Goal: Communication & Community: Share content

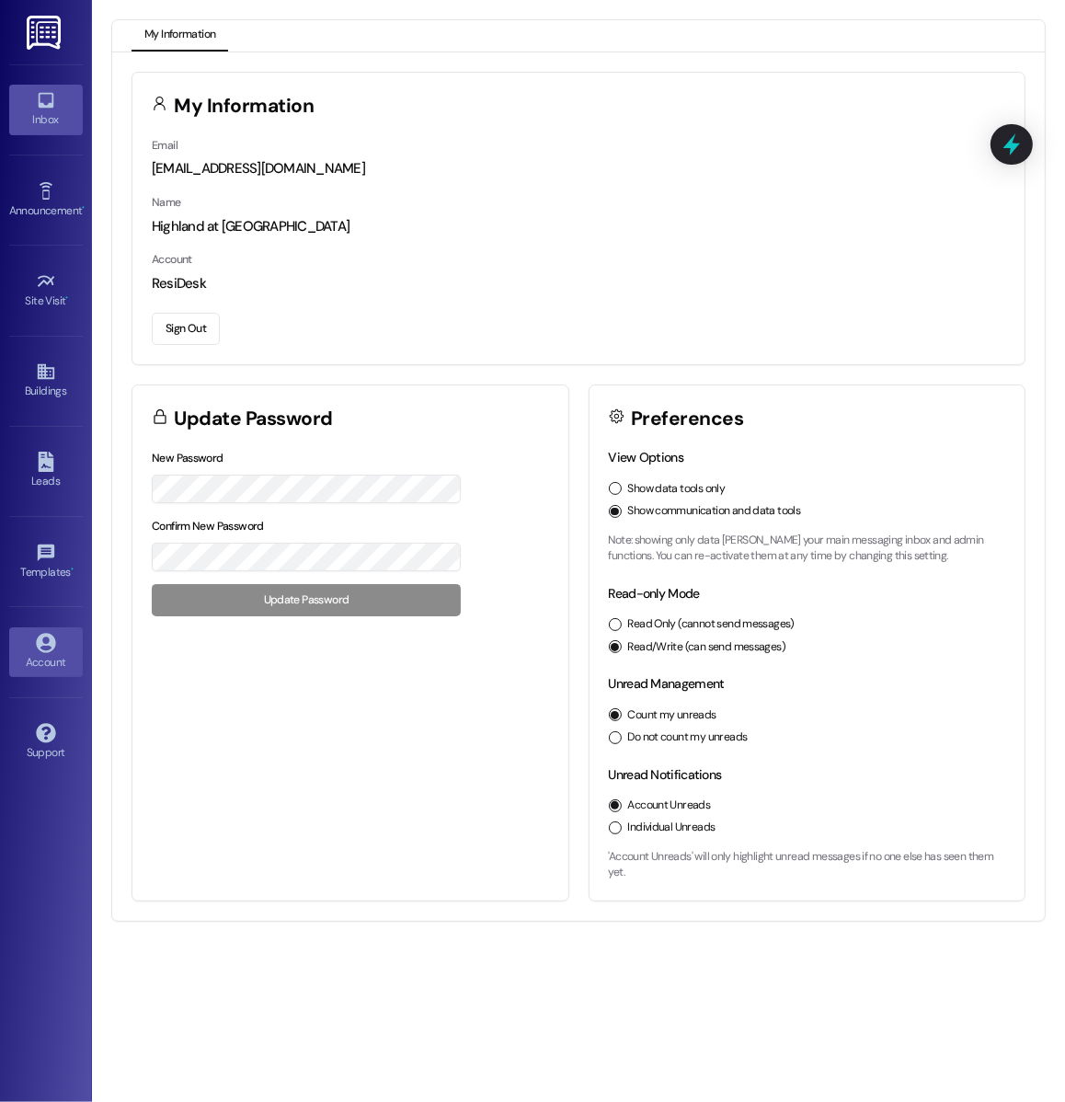
click at [44, 102] on icon at bounding box center [46, 100] width 20 height 20
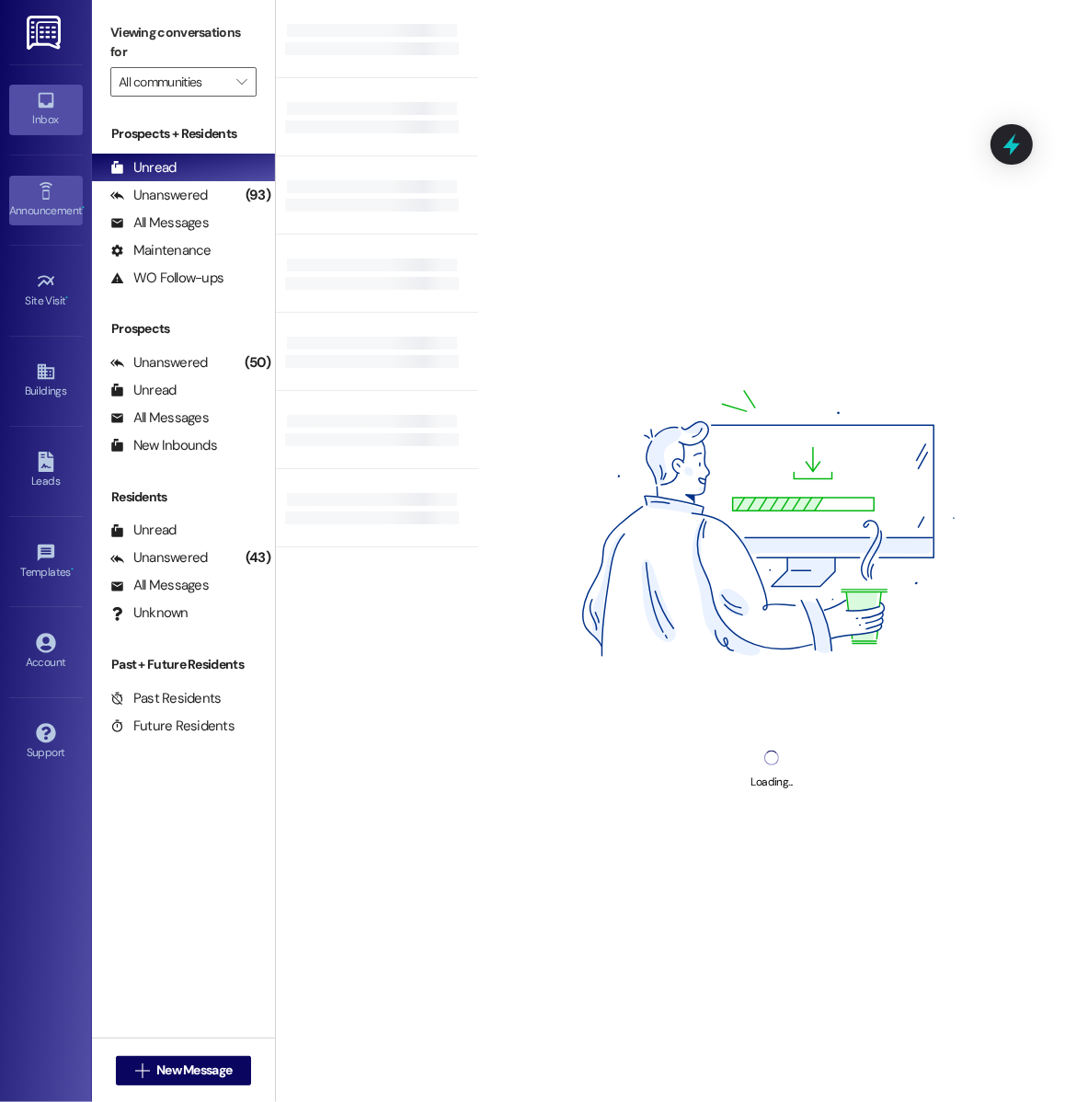
click at [48, 208] on div "Announcement •" at bounding box center [46, 210] width 92 height 18
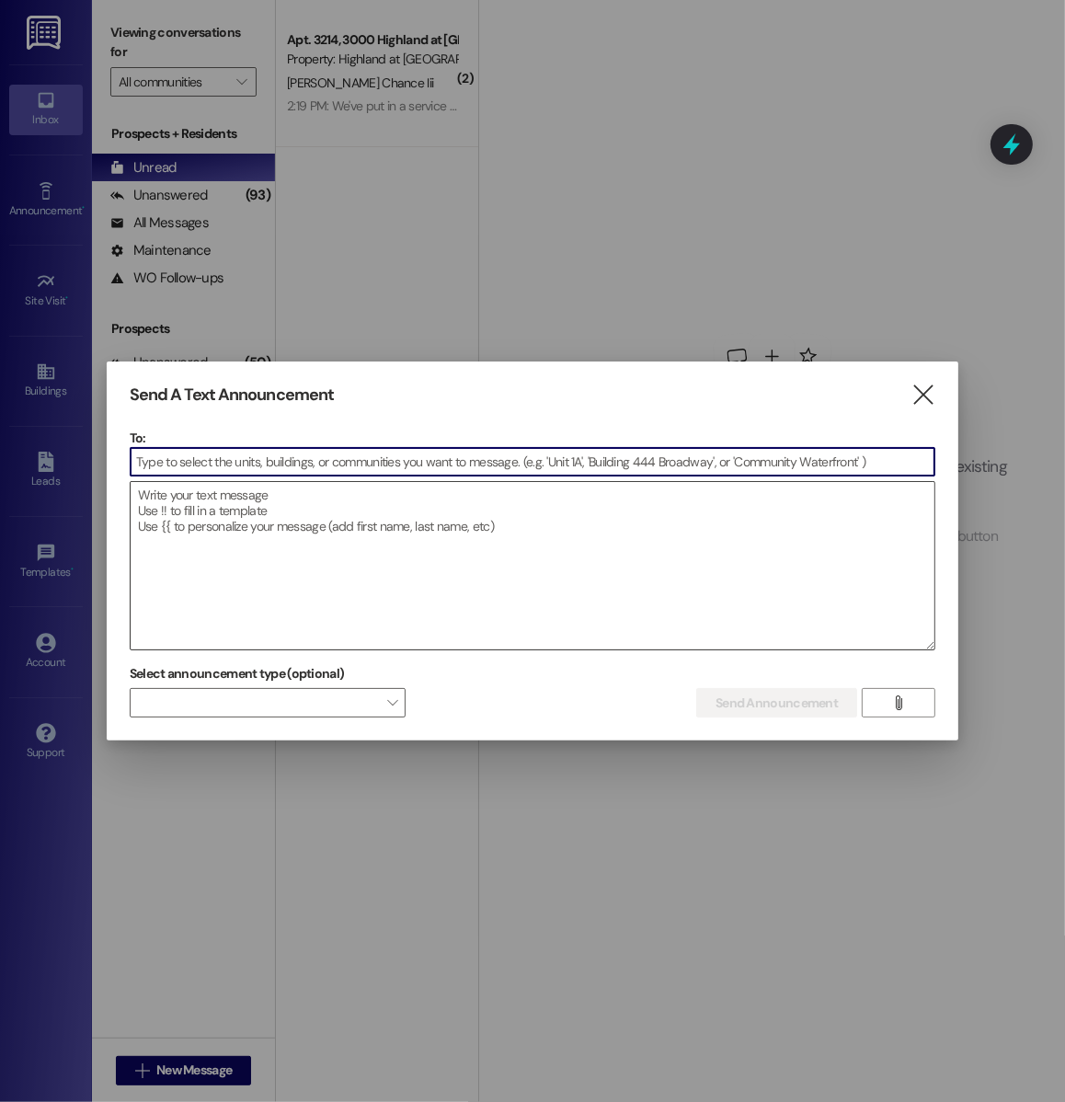
click at [202, 531] on textarea at bounding box center [533, 565] width 804 height 167
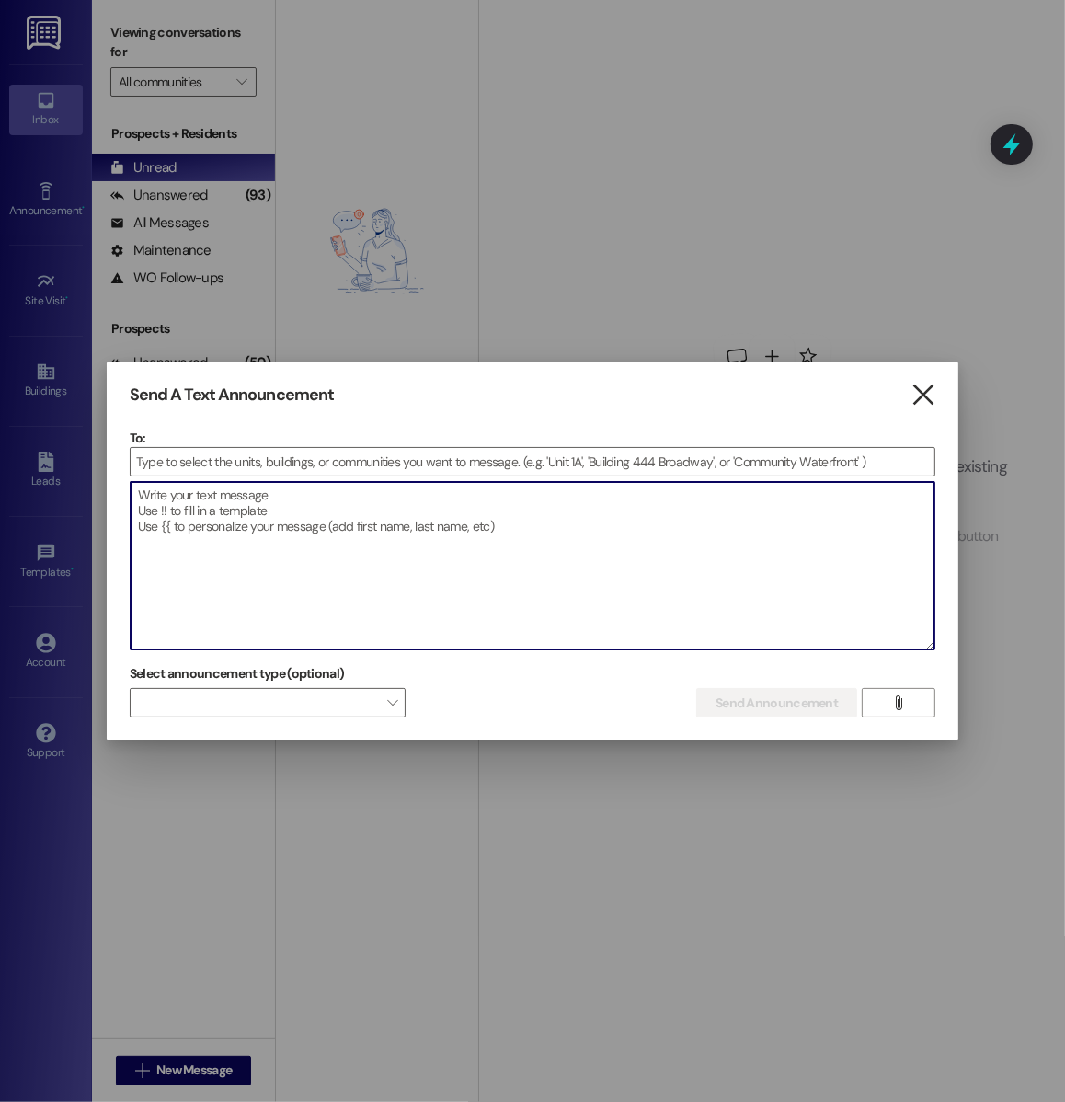
click at [931, 402] on icon "" at bounding box center [923, 394] width 25 height 19
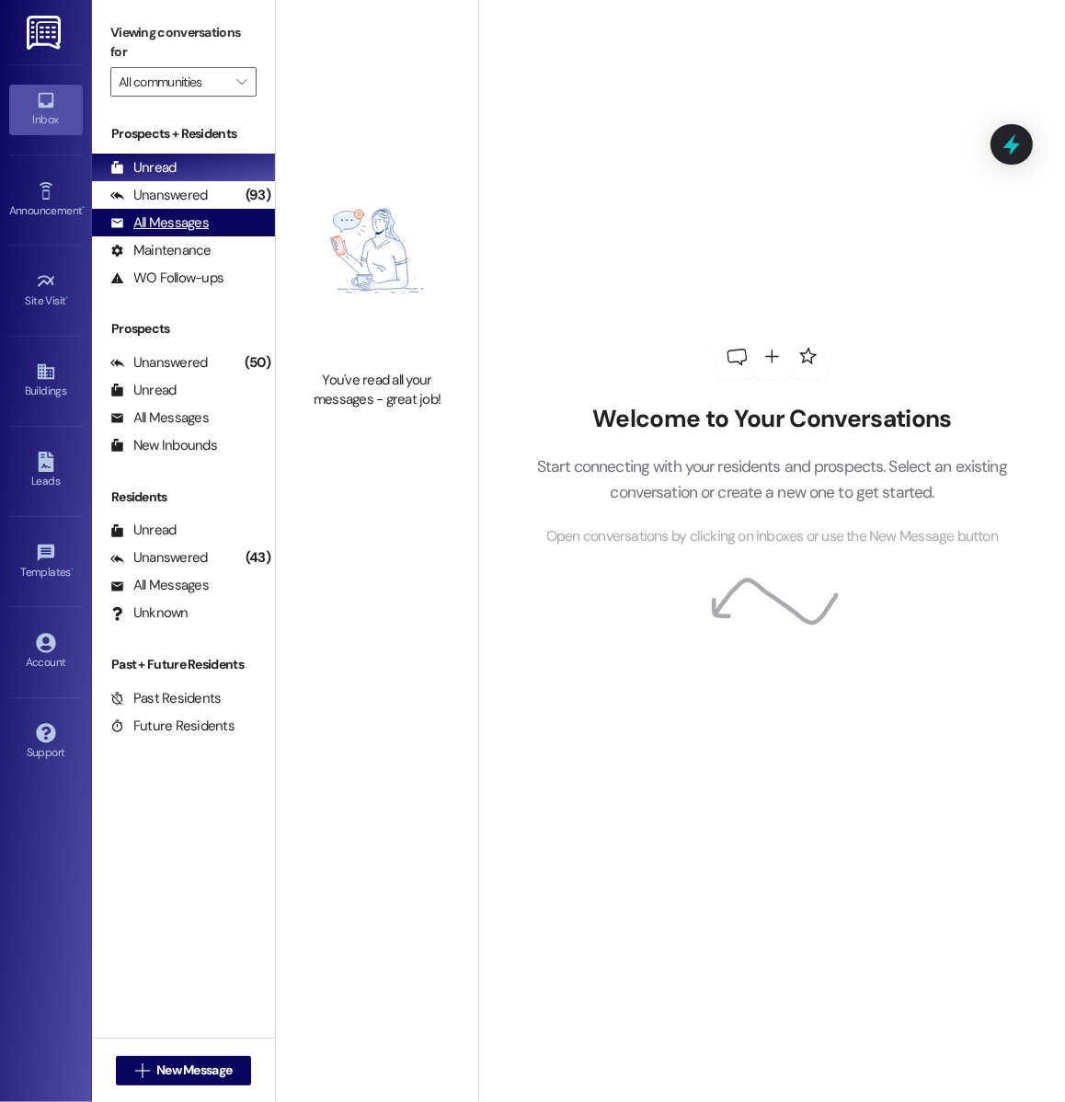
click at [200, 224] on div "All Messages" at bounding box center [159, 222] width 98 height 19
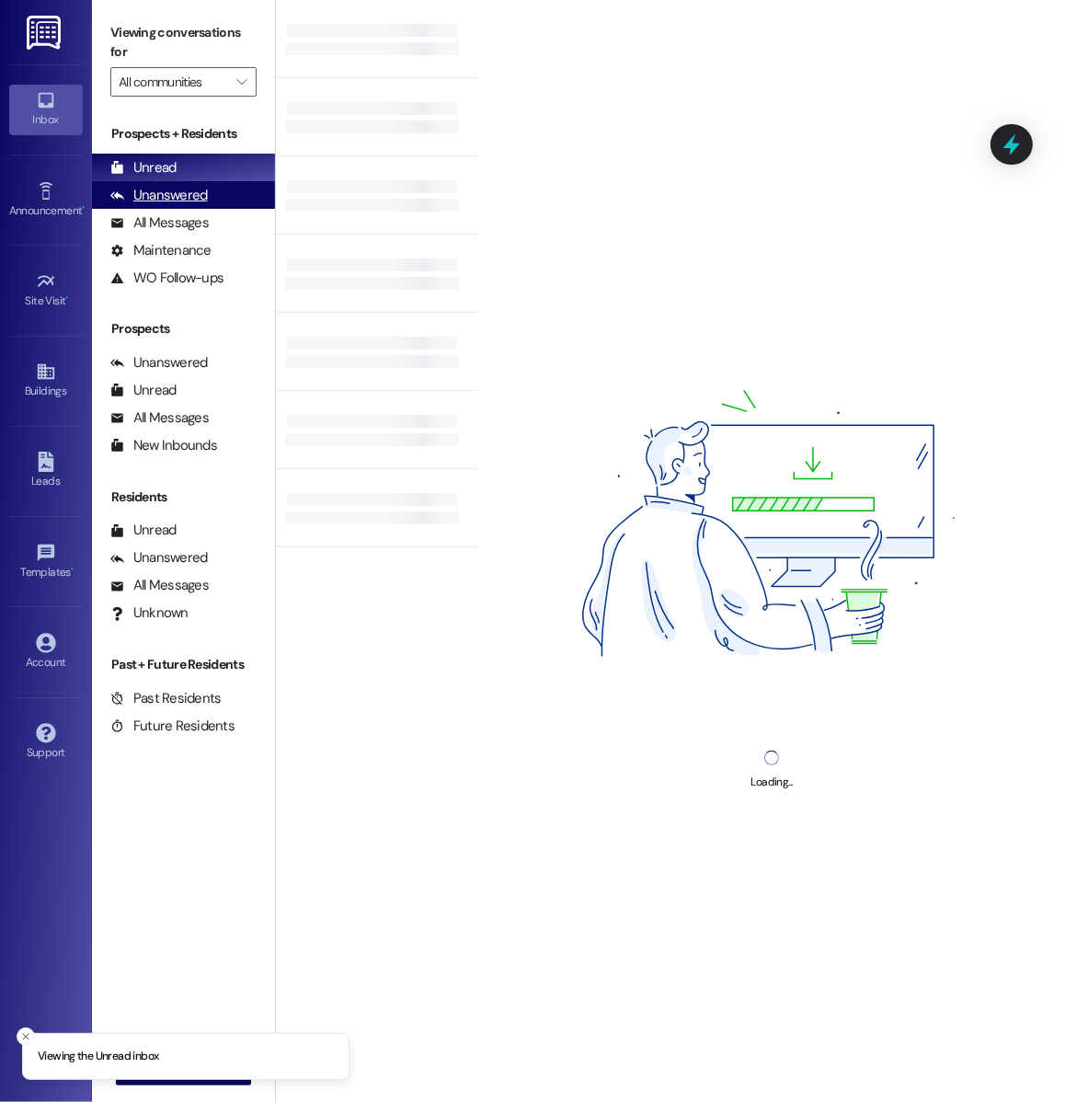
click at [179, 203] on div "Unanswered" at bounding box center [158, 195] width 97 height 19
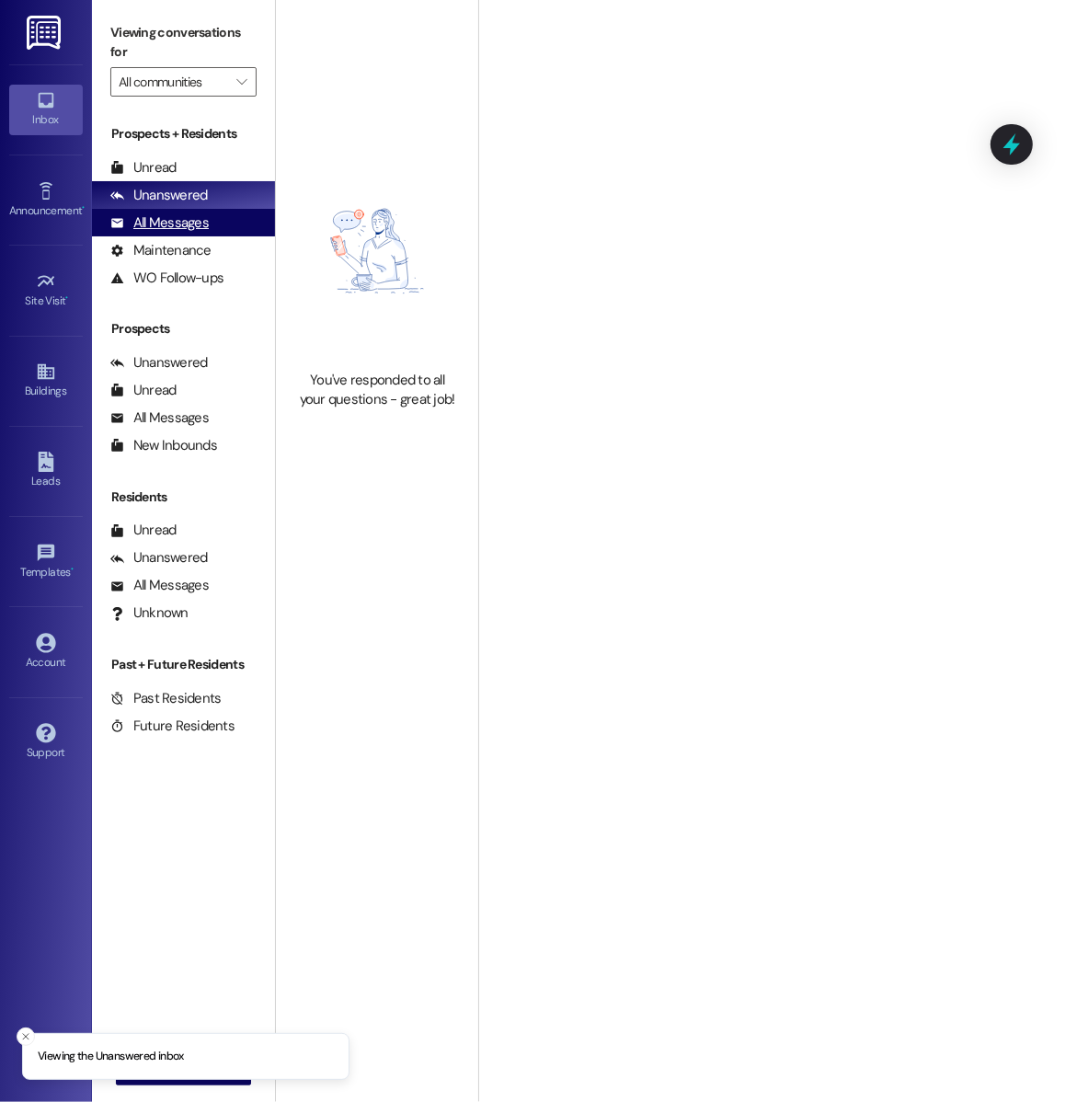
click at [176, 222] on div "All Messages" at bounding box center [159, 222] width 98 height 19
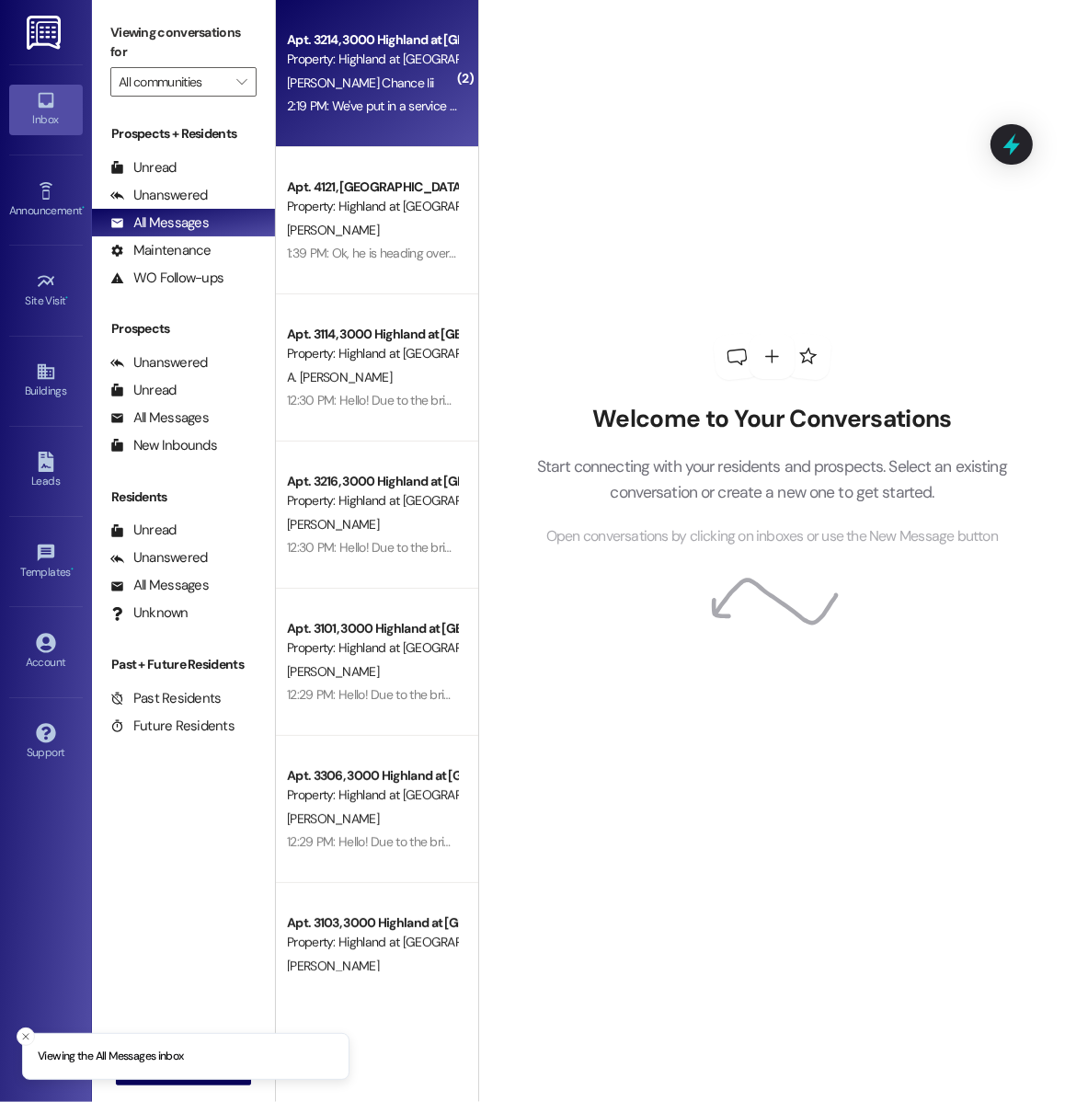
click at [348, 121] on div "Apt. 3214, 3000 Highland at Spring Hill Property: Highland at Spring Hill J. Ch…" at bounding box center [377, 73] width 202 height 147
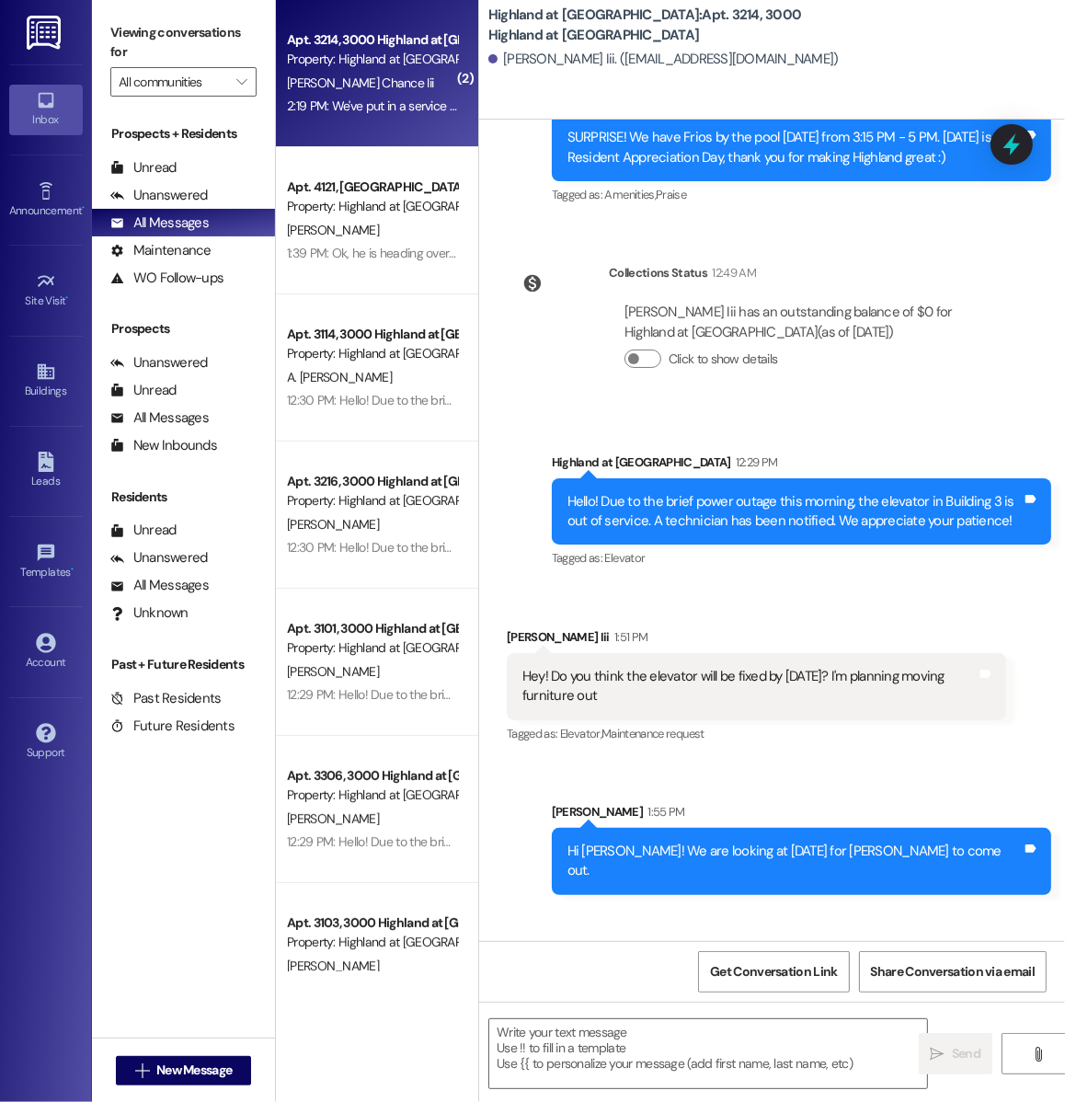
scroll to position [38465, 0]
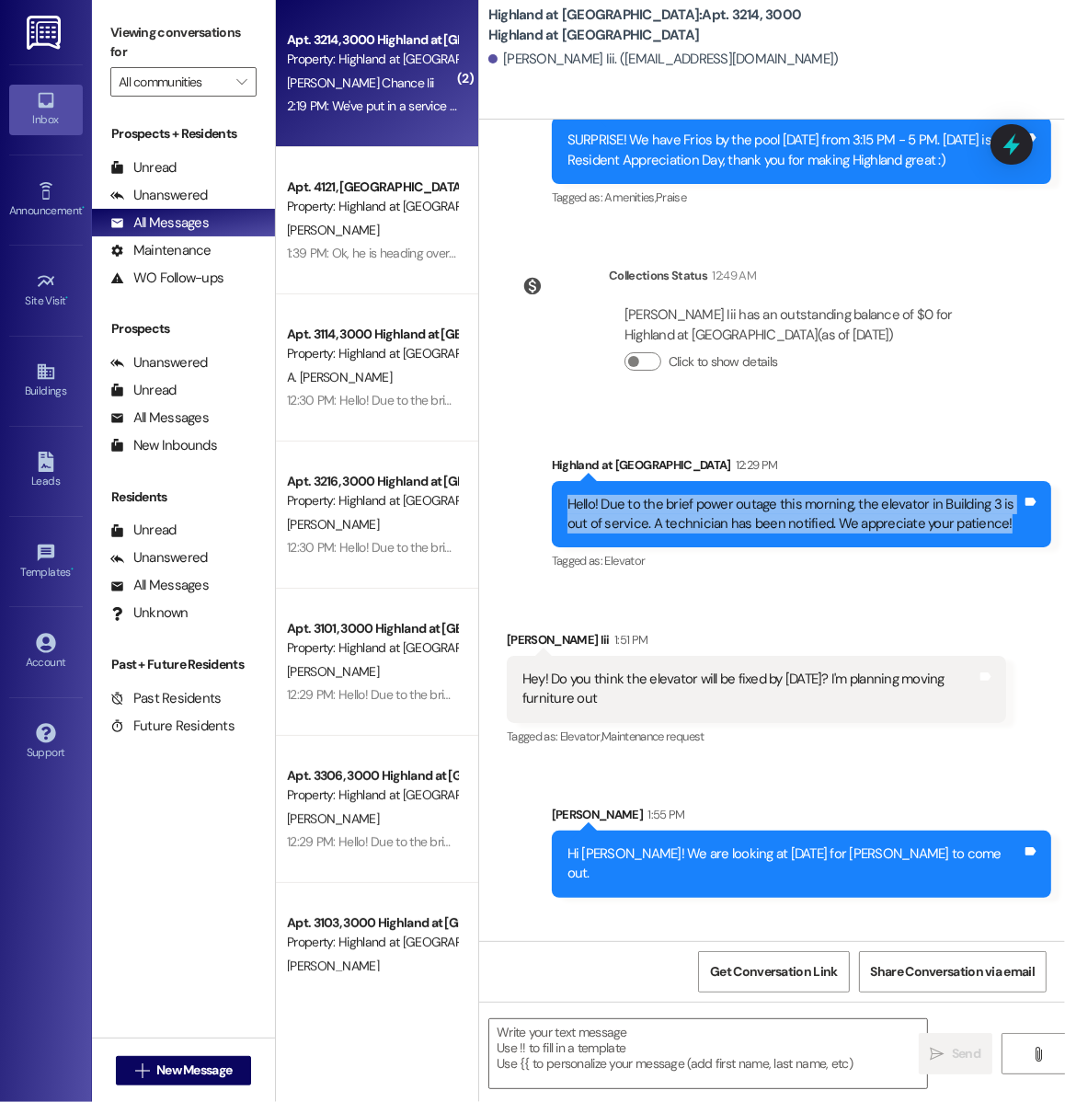
drag, startPoint x: 567, startPoint y: 625, endPoint x: 977, endPoint y: 662, distance: 410.8
click at [977, 548] on div "Hello! Due to the brief power outage this morning, the elevator in Building 3 i…" at bounding box center [801, 514] width 499 height 67
copy div "Hello! Due to the brief power outage this morning, the elevator in Building 3 i…"
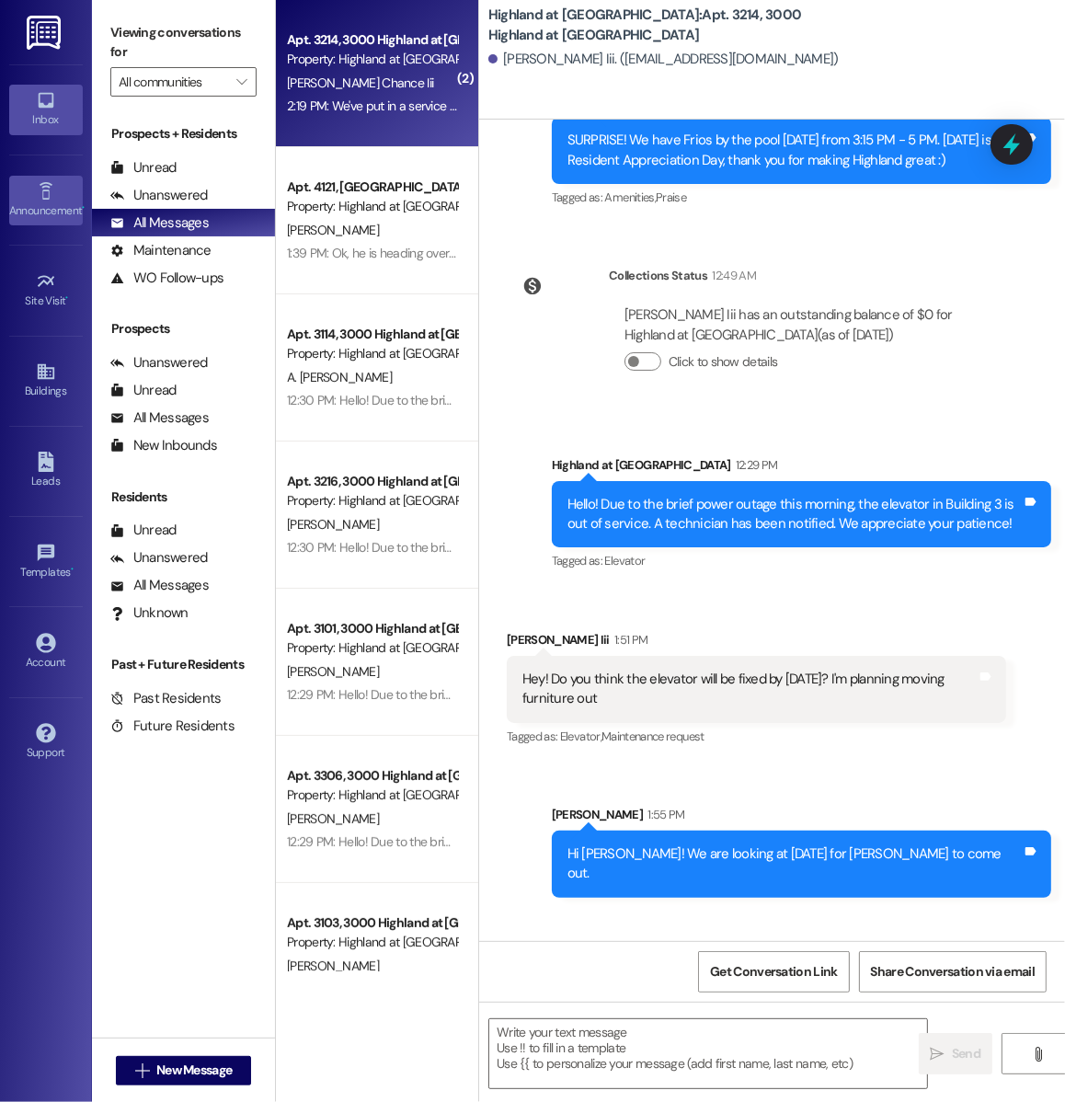
click at [56, 189] on link "Announcement •" at bounding box center [46, 201] width 74 height 50
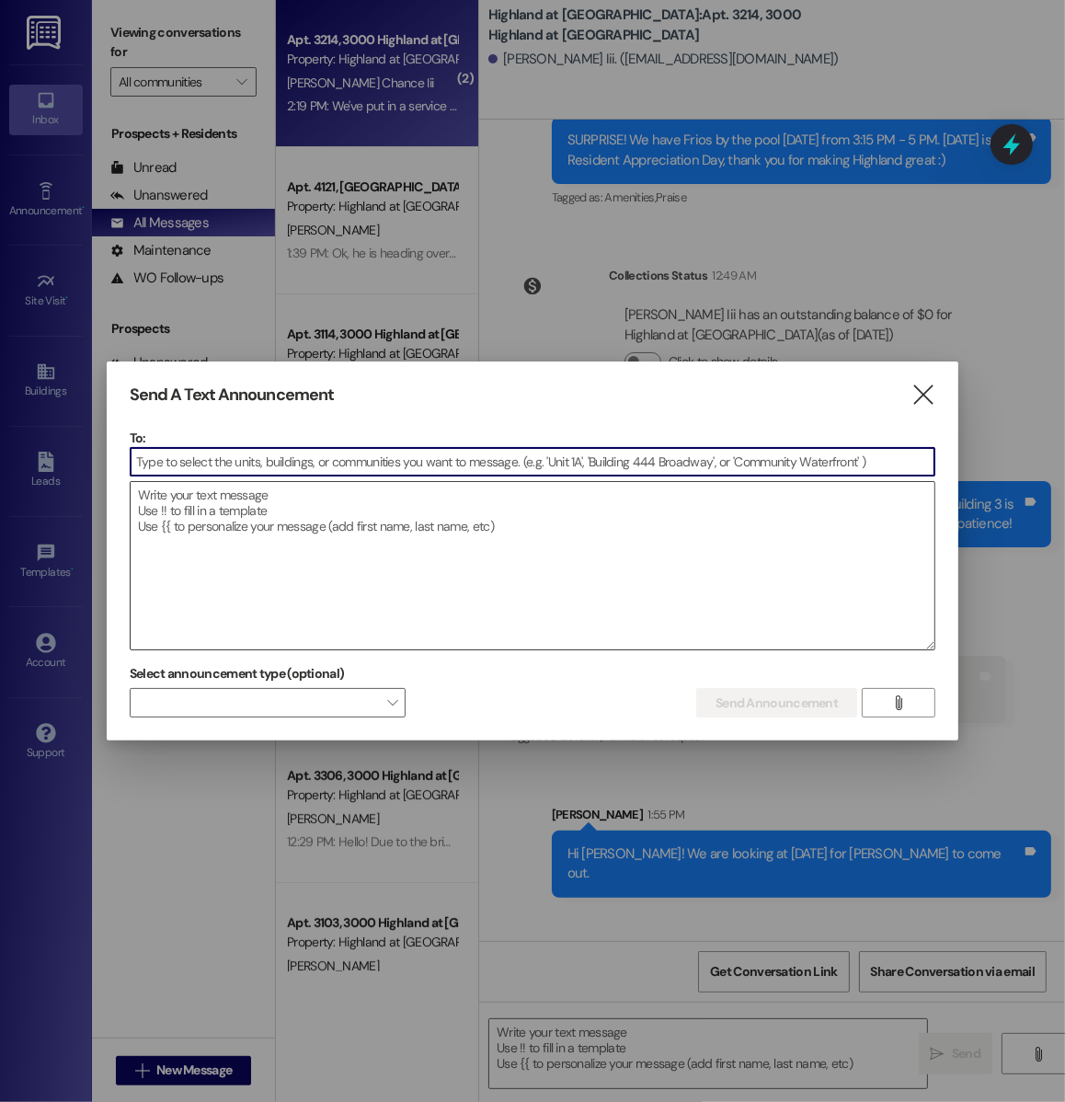
click at [338, 587] on textarea at bounding box center [533, 565] width 804 height 167
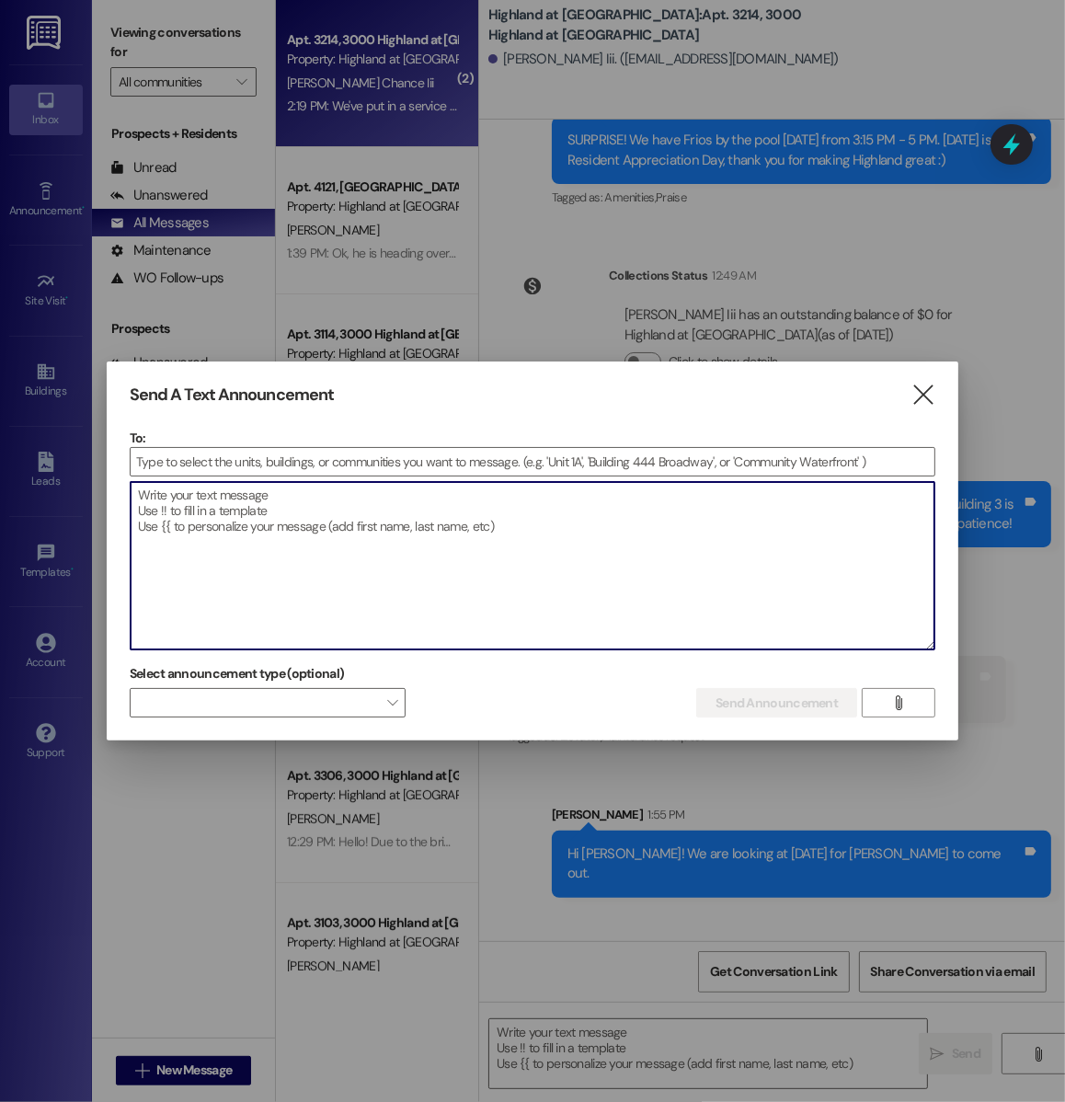
paste textarea "Hello! Due to the brief power outage this morning, the elevator in Building 3 i…"
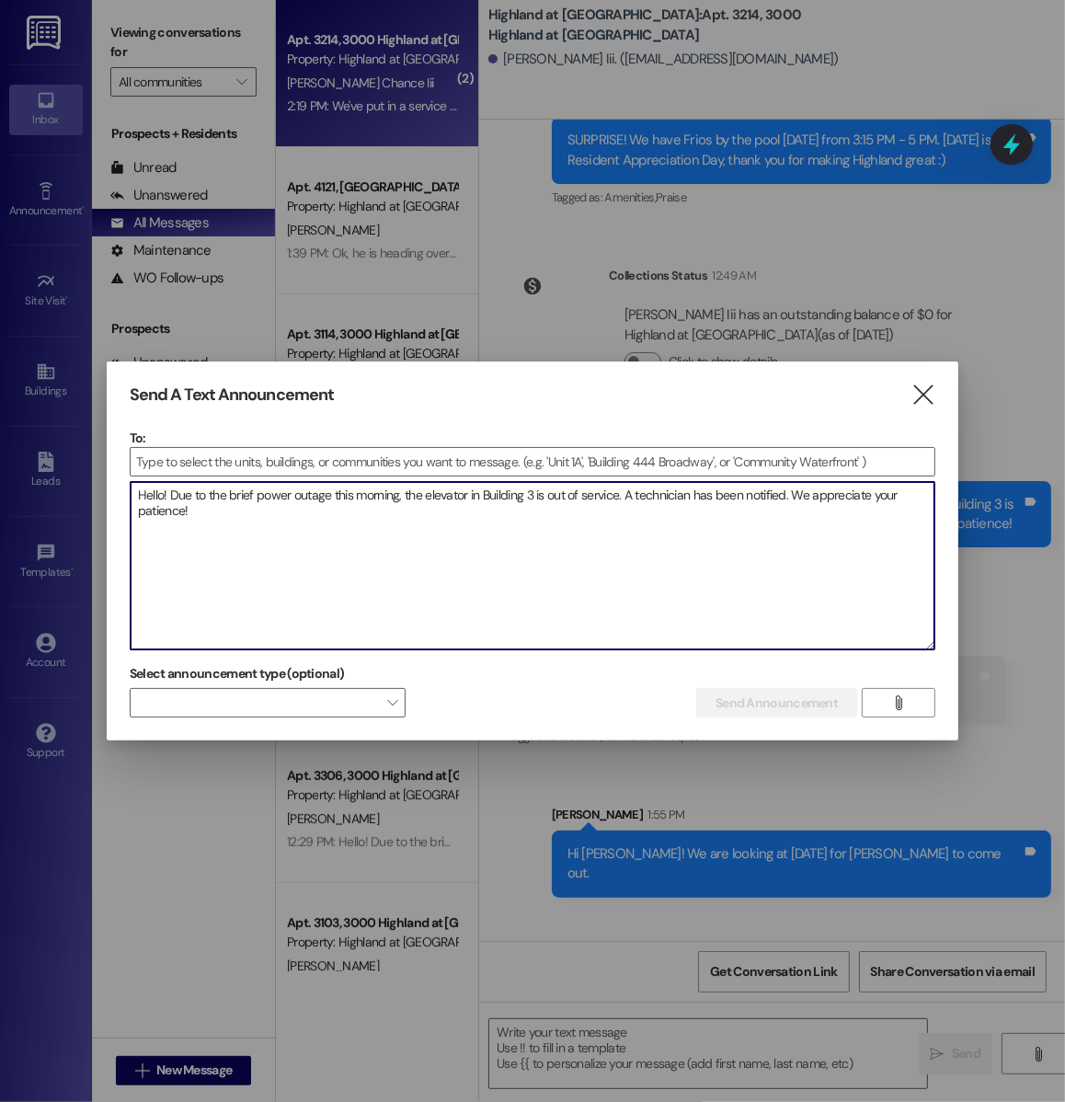
click at [205, 494] on textarea "Hello! Due to the brief power outage this morning, the elevator in Building 3 i…" at bounding box center [533, 565] width 804 height 167
drag, startPoint x: 169, startPoint y: 489, endPoint x: 406, endPoint y: 485, distance: 237.3
click at [406, 485] on textarea "Hello! Due to the brief power outage this morning, the elevator in Building 3 i…" at bounding box center [533, 565] width 804 height 167
click at [300, 488] on textarea "Hello! The elevator in Building 3 is out of service. A technician has been noti…" at bounding box center [533, 565] width 804 height 167
drag, startPoint x: 383, startPoint y: 491, endPoint x: 313, endPoint y: 492, distance: 70.8
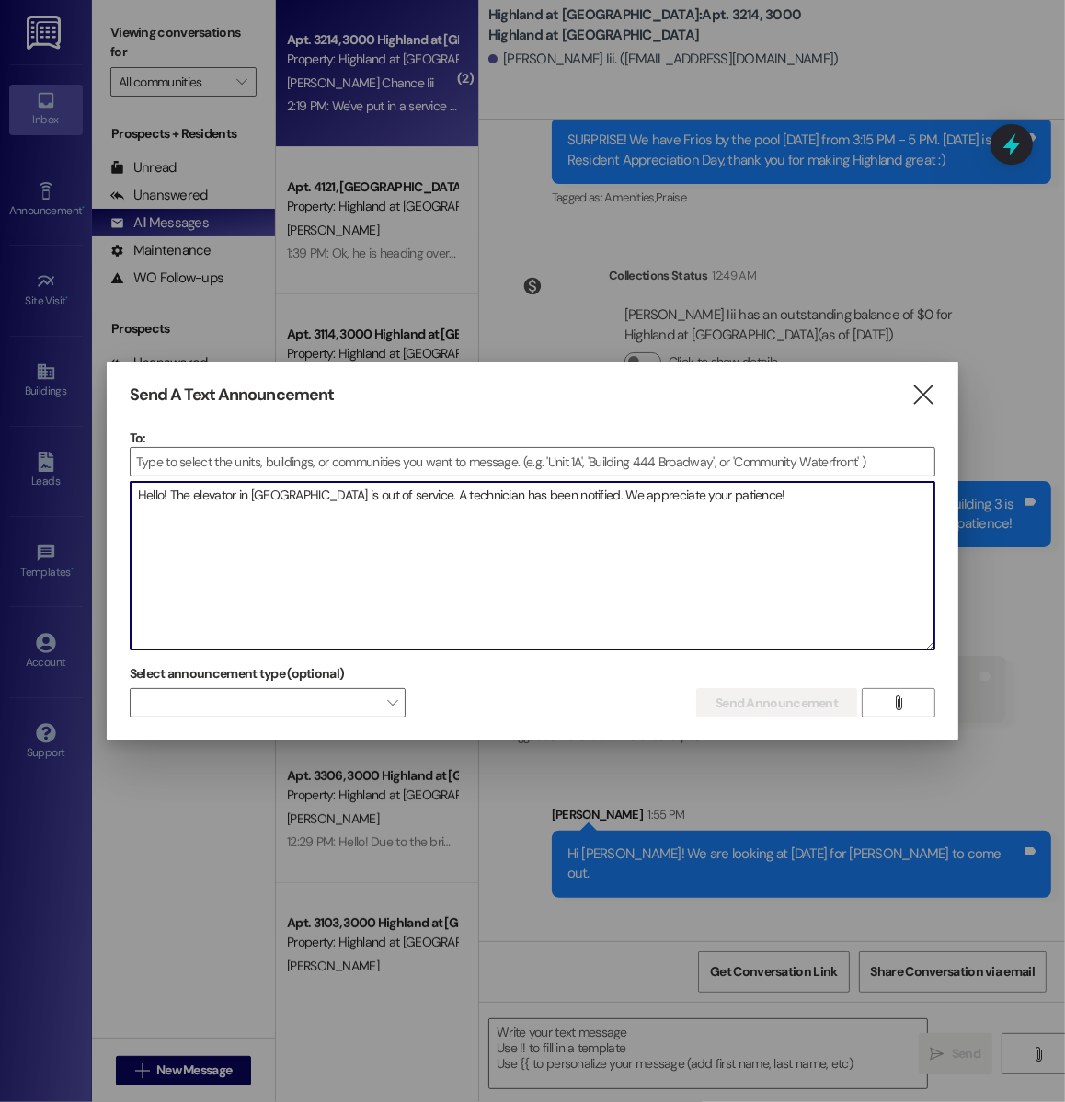
click at [313, 492] on textarea "Hello! The elevator in Building 1 is out of service. A technician has been noti…" at bounding box center [533, 565] width 804 height 167
click at [757, 495] on textarea "Hello! The elevator in Building 1 is out of service. A technician has been noti…" at bounding box center [533, 565] width 804 height 167
click at [568, 570] on textarea "Hello! The elevator in Building 1 is out of service. A technician has been noti…" at bounding box center [533, 565] width 804 height 167
type textarea "Hello! The elevator in Building 1 is out of service. A technician has been noti…"
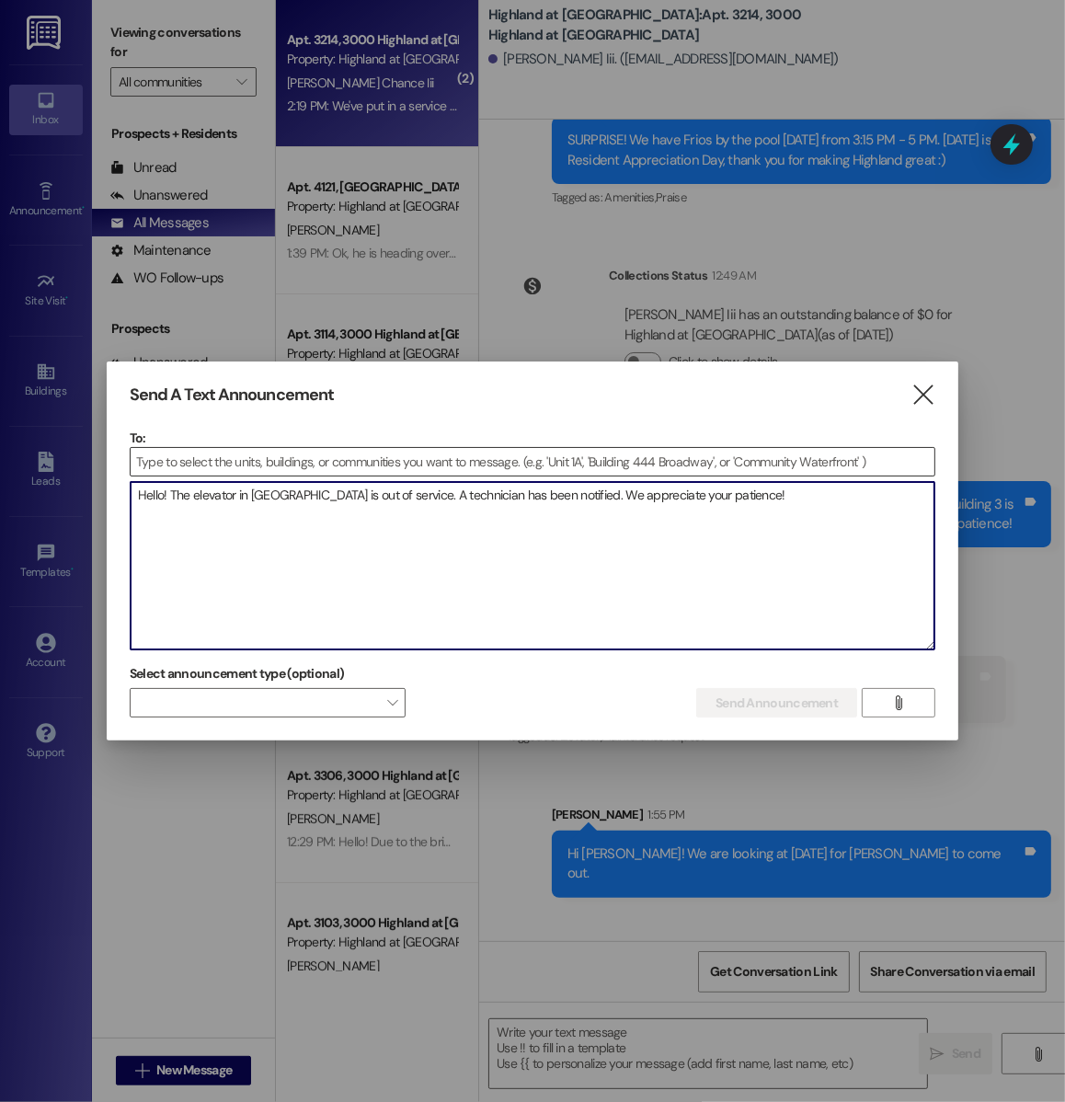
click at [448, 458] on input at bounding box center [533, 462] width 804 height 28
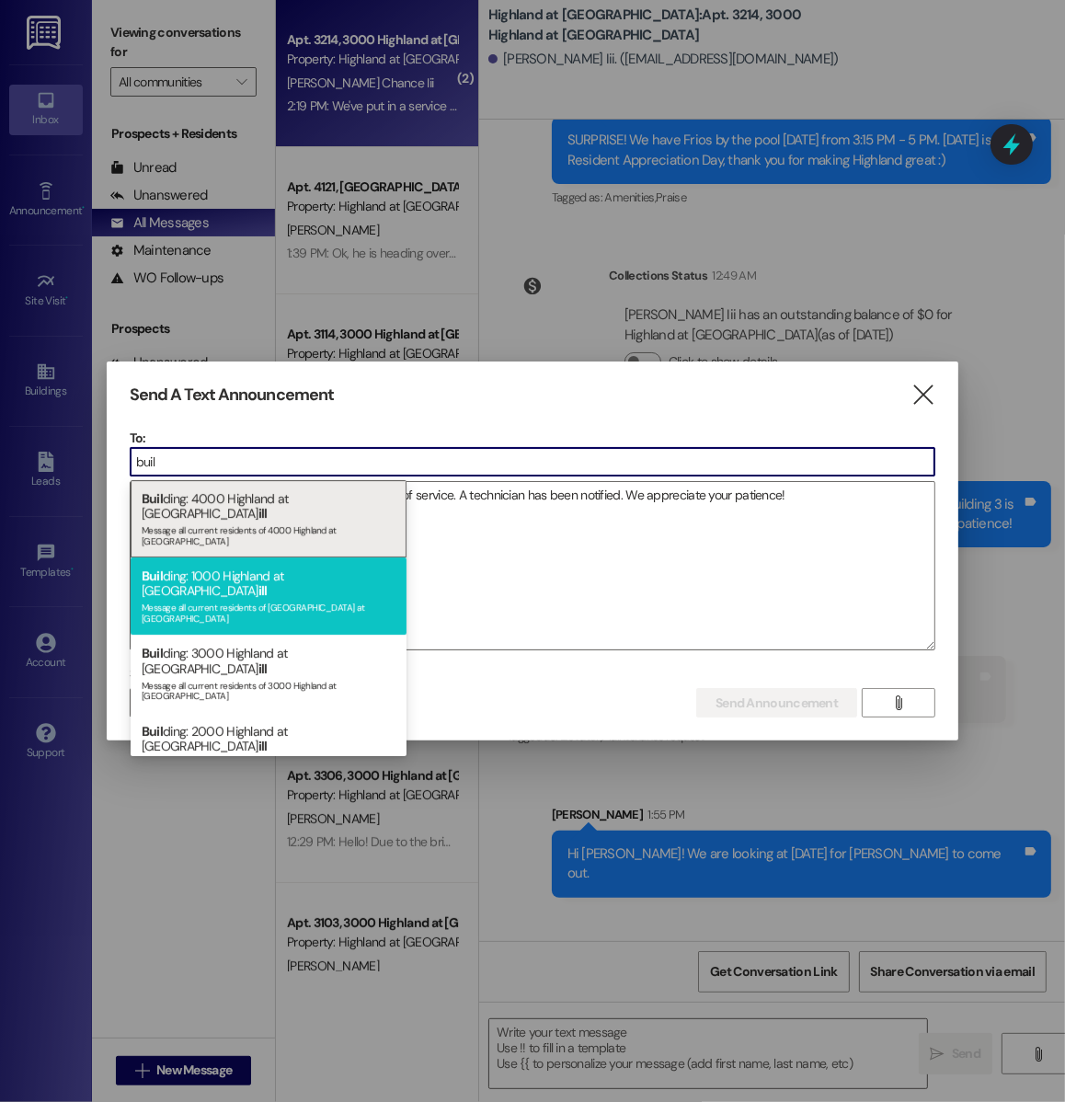
type input "buil"
click at [245, 598] on div "Message all current residents of 1000 Highland at Spring Hill" at bounding box center [269, 611] width 254 height 26
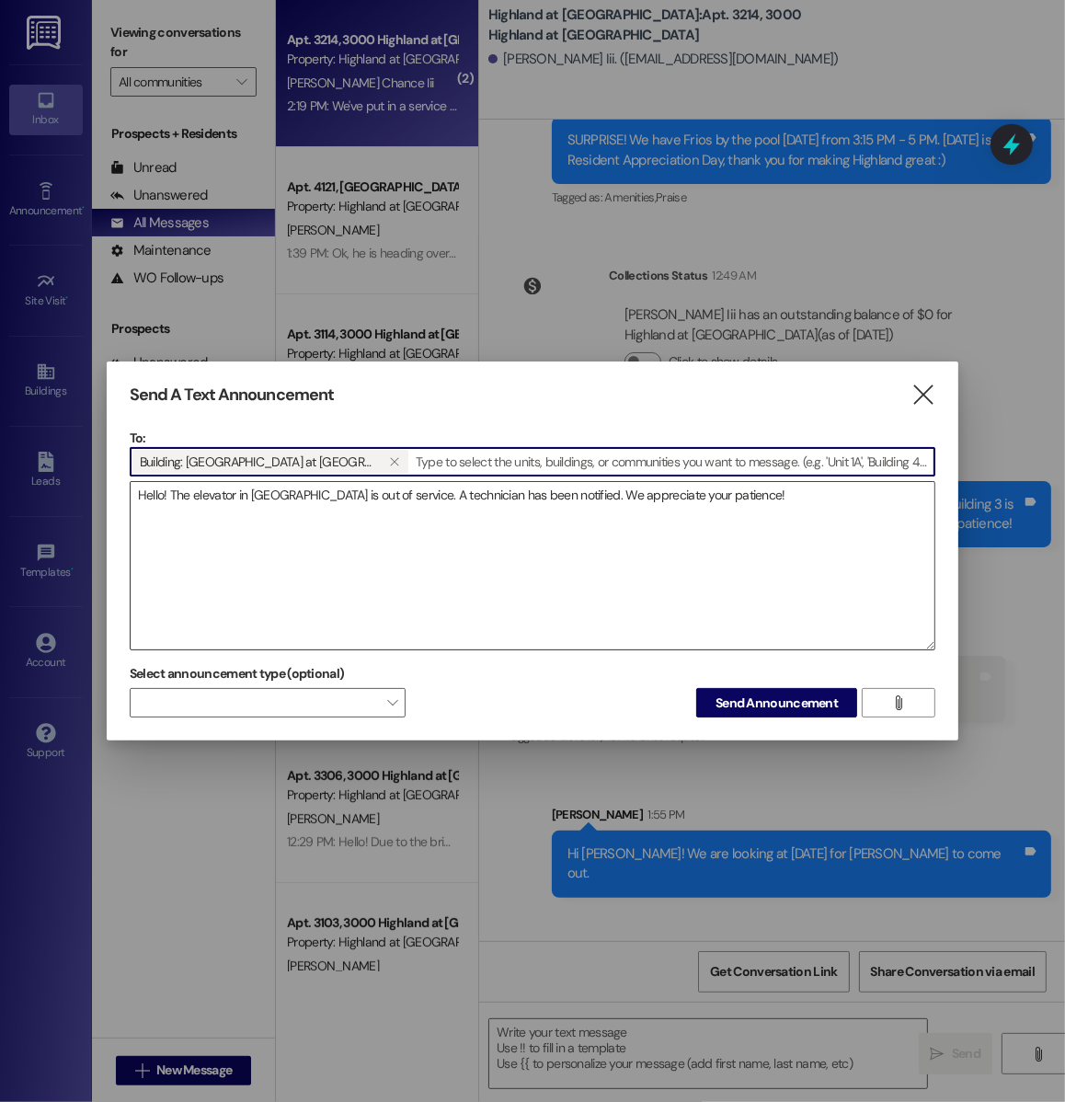
click at [731, 497] on textarea "Hello! The elevator in Building 1 is out of service. A technician has been noti…" at bounding box center [533, 565] width 804 height 167
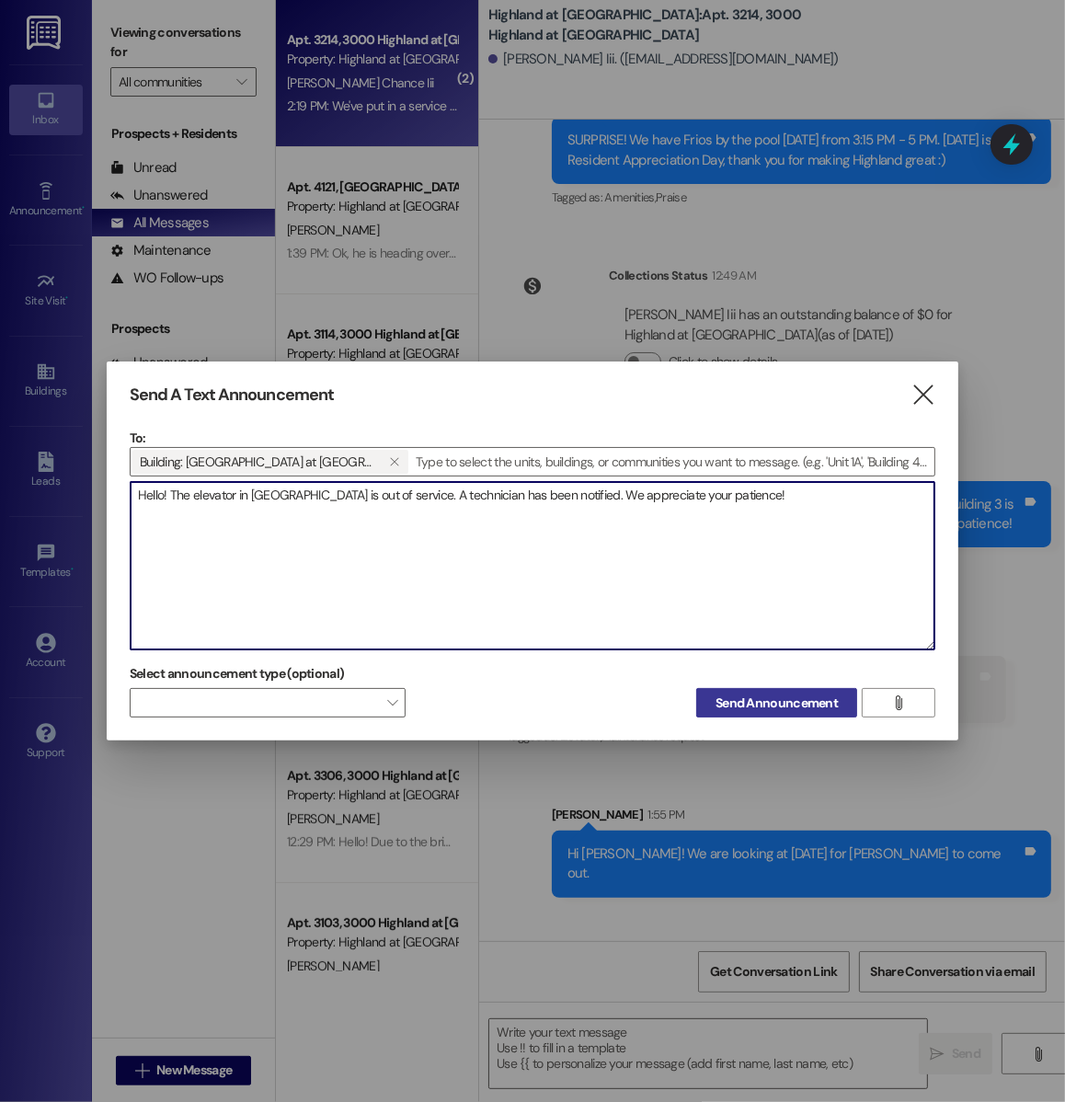
click at [750, 705] on span "Send Announcement" at bounding box center [776, 702] width 122 height 19
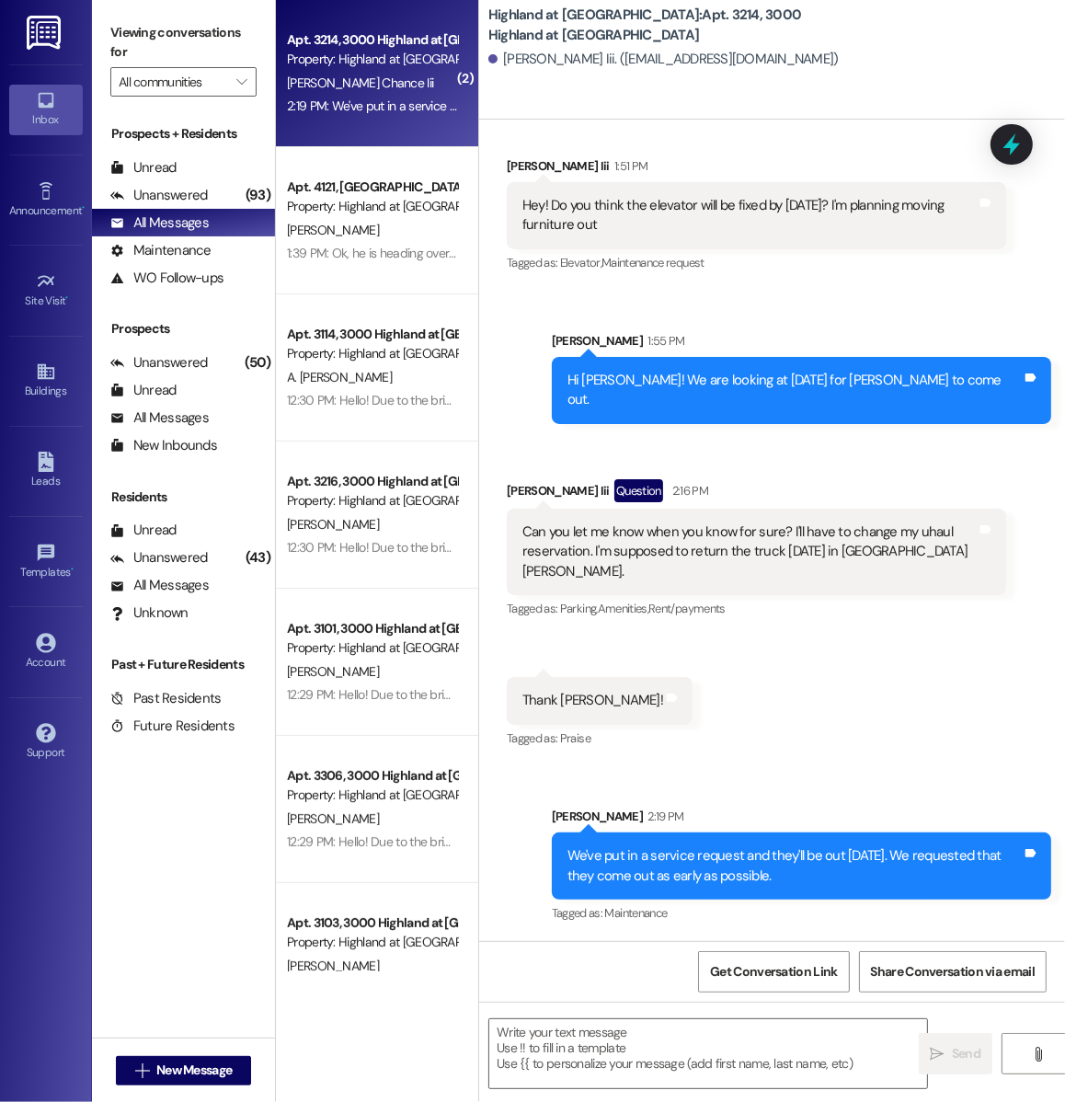
scroll to position [39020, 0]
click at [200, 223] on div "All Messages" at bounding box center [159, 222] width 98 height 19
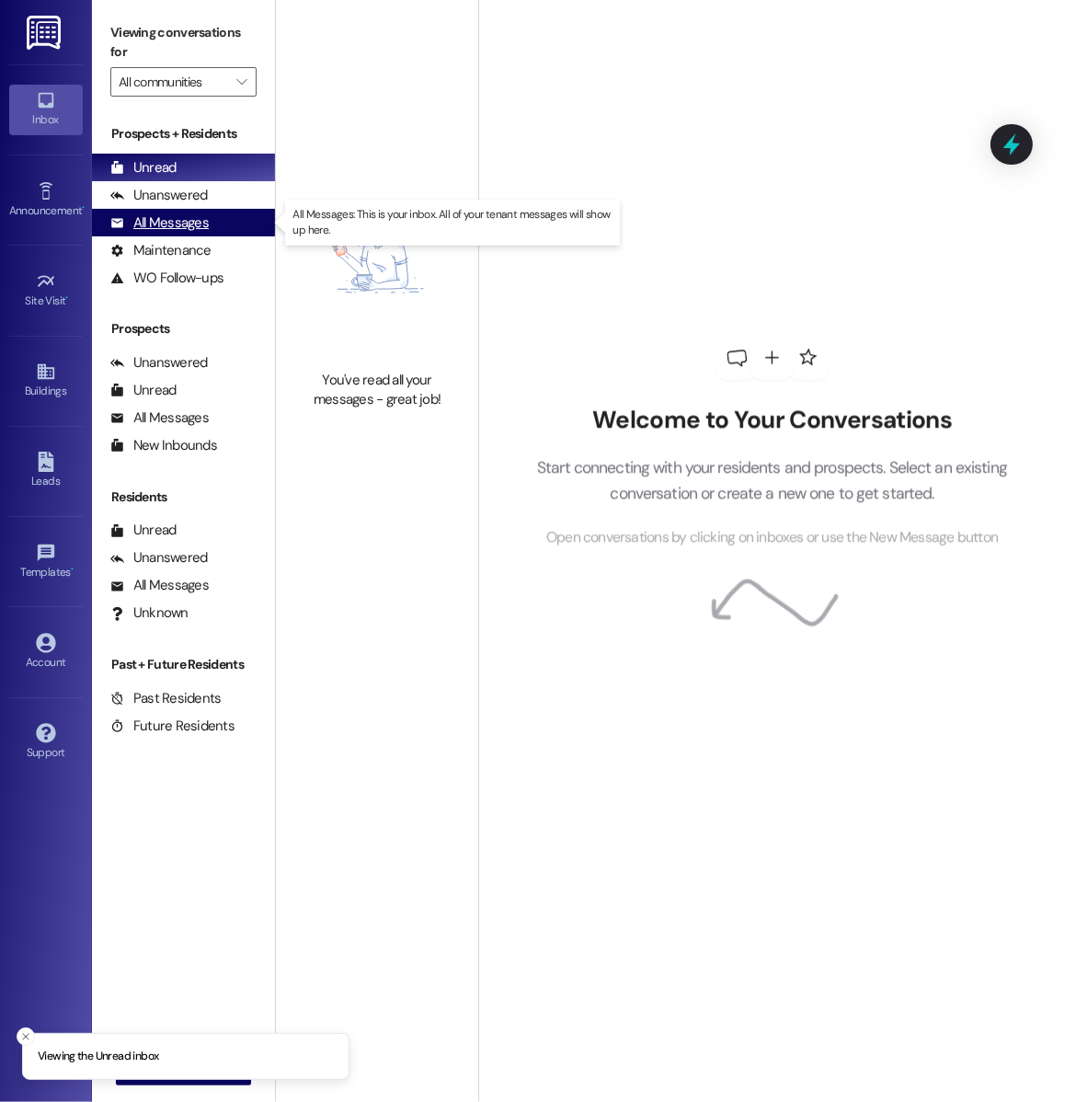
click at [218, 230] on div "All Messages (undefined)" at bounding box center [183, 223] width 183 height 28
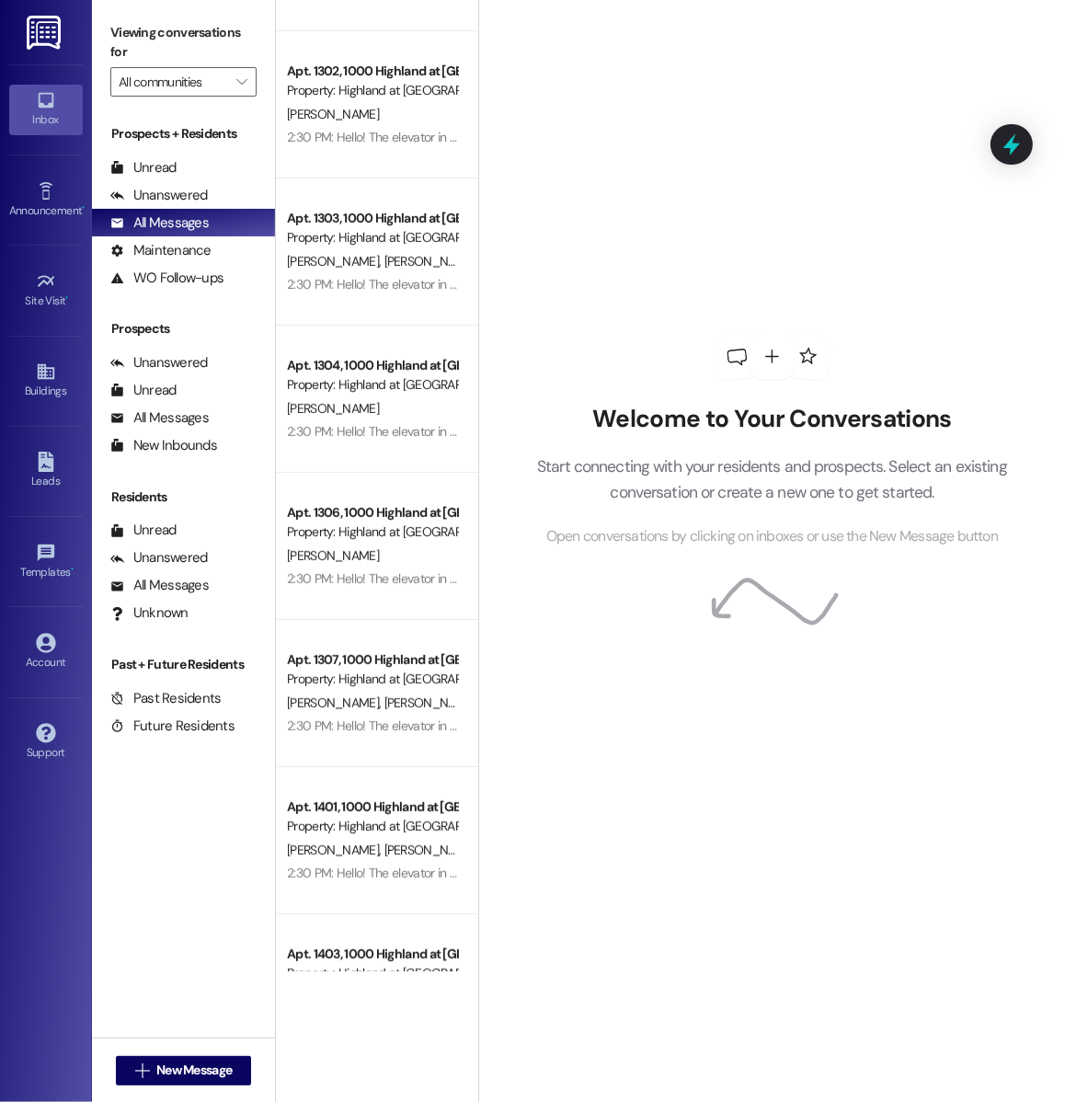
scroll to position [560, 0]
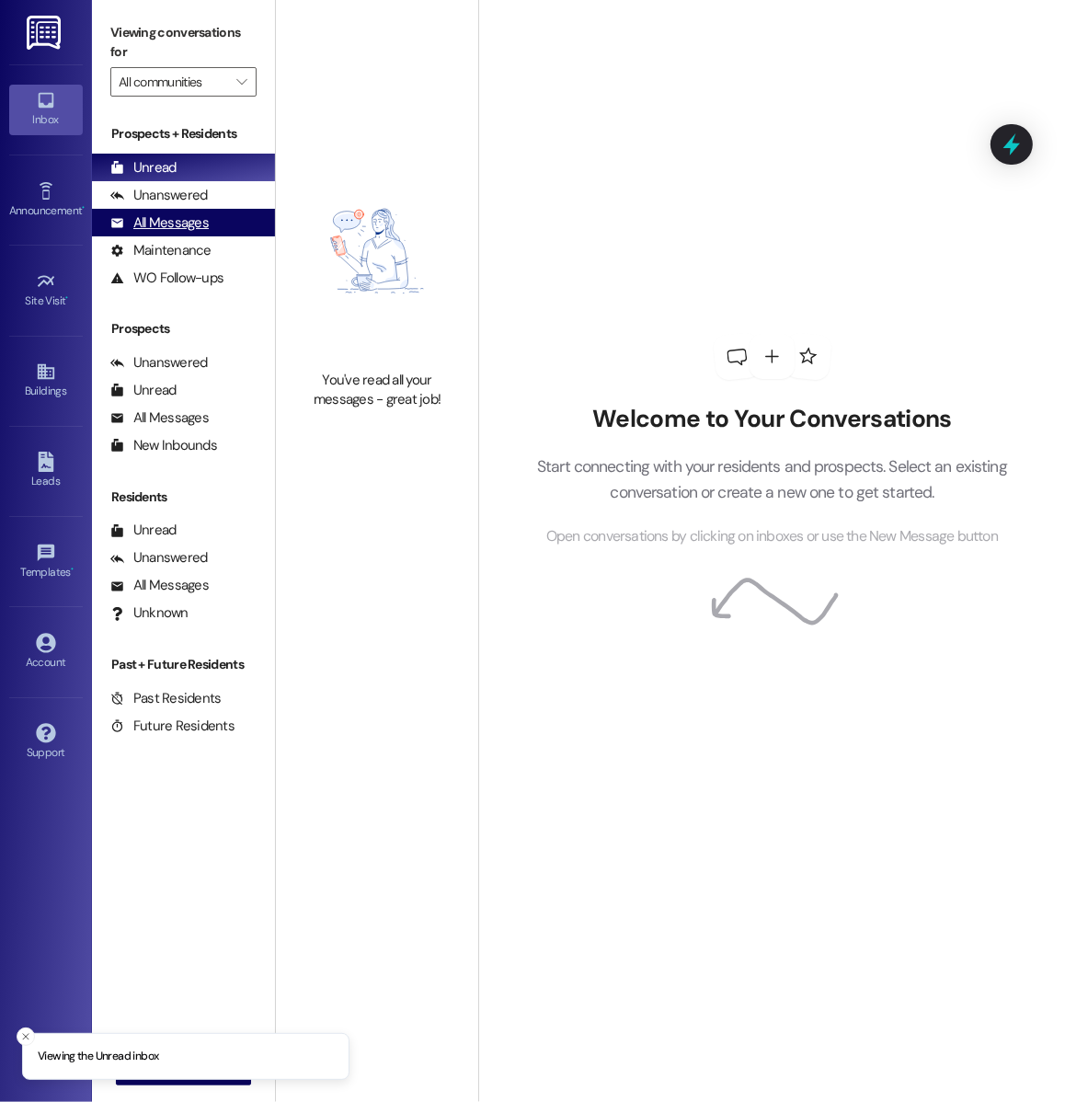
click at [194, 222] on div "All Messages" at bounding box center [159, 222] width 98 height 19
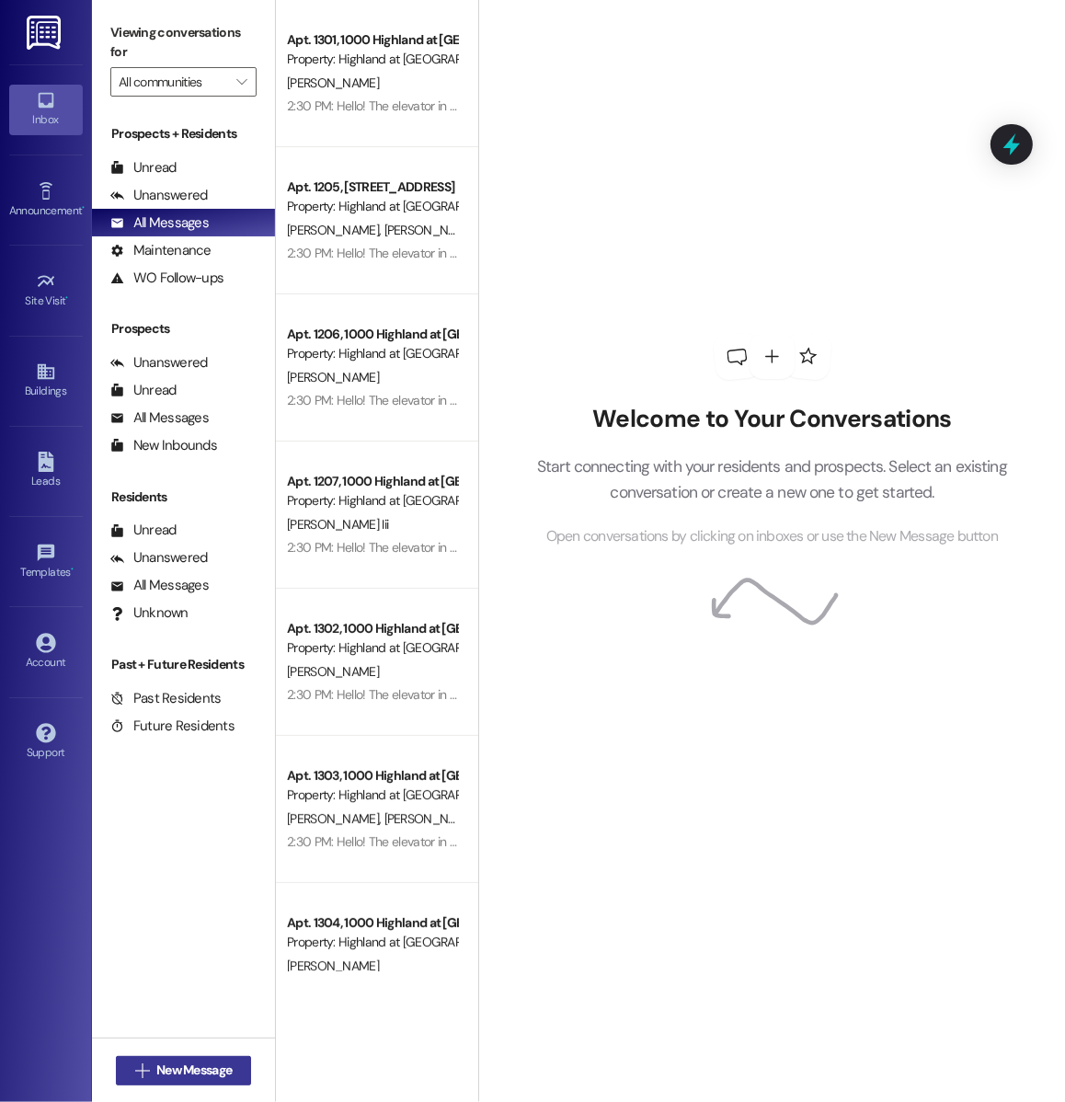
click at [161, 1073] on span "New Message" at bounding box center [193, 1069] width 75 height 19
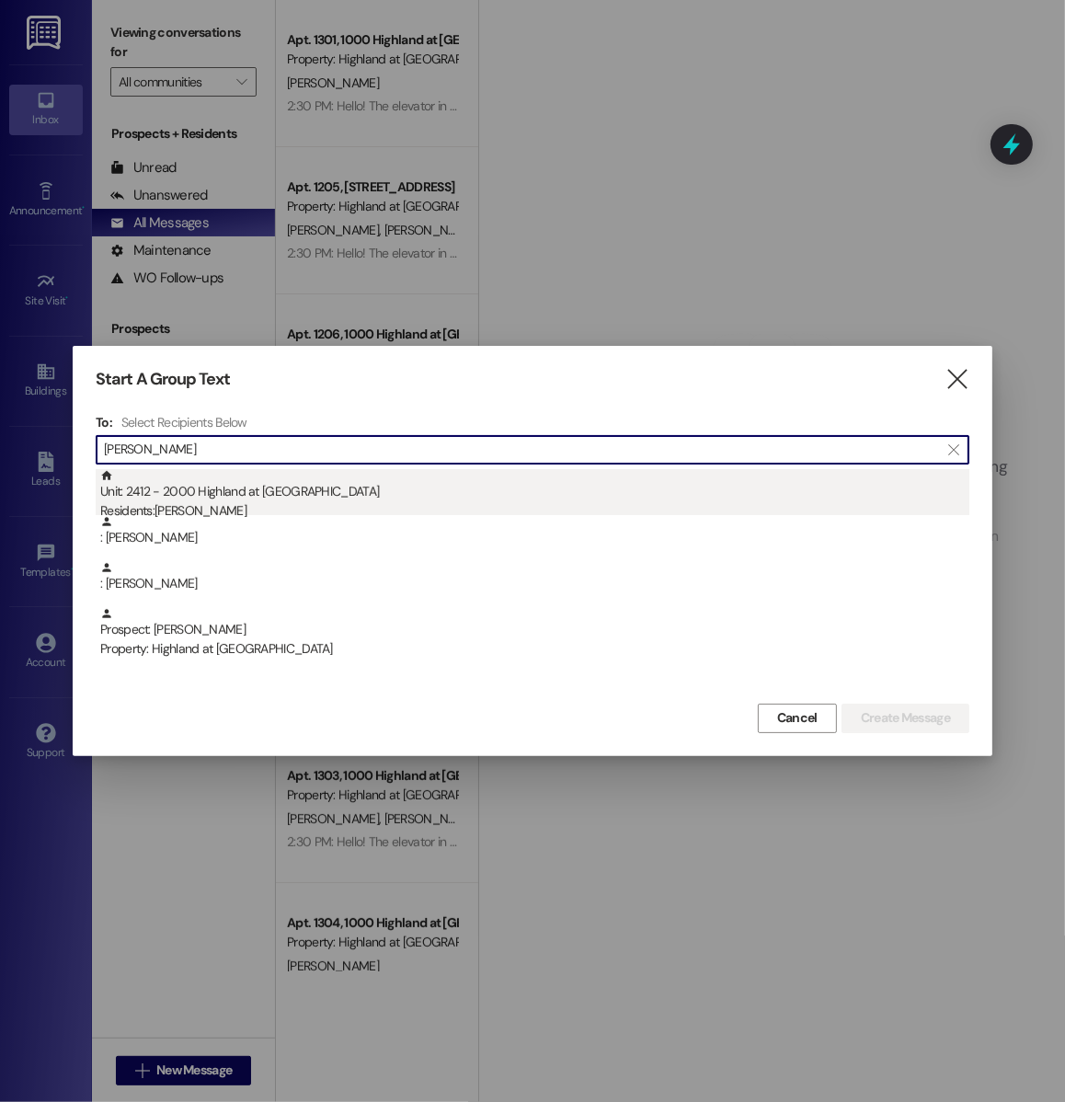
type input "Elizabeth Smith"
click at [329, 491] on div "Unit: 2412 - 2000 Highland at Spring Hill Residents: Elizabeth Smith" at bounding box center [534, 495] width 869 height 52
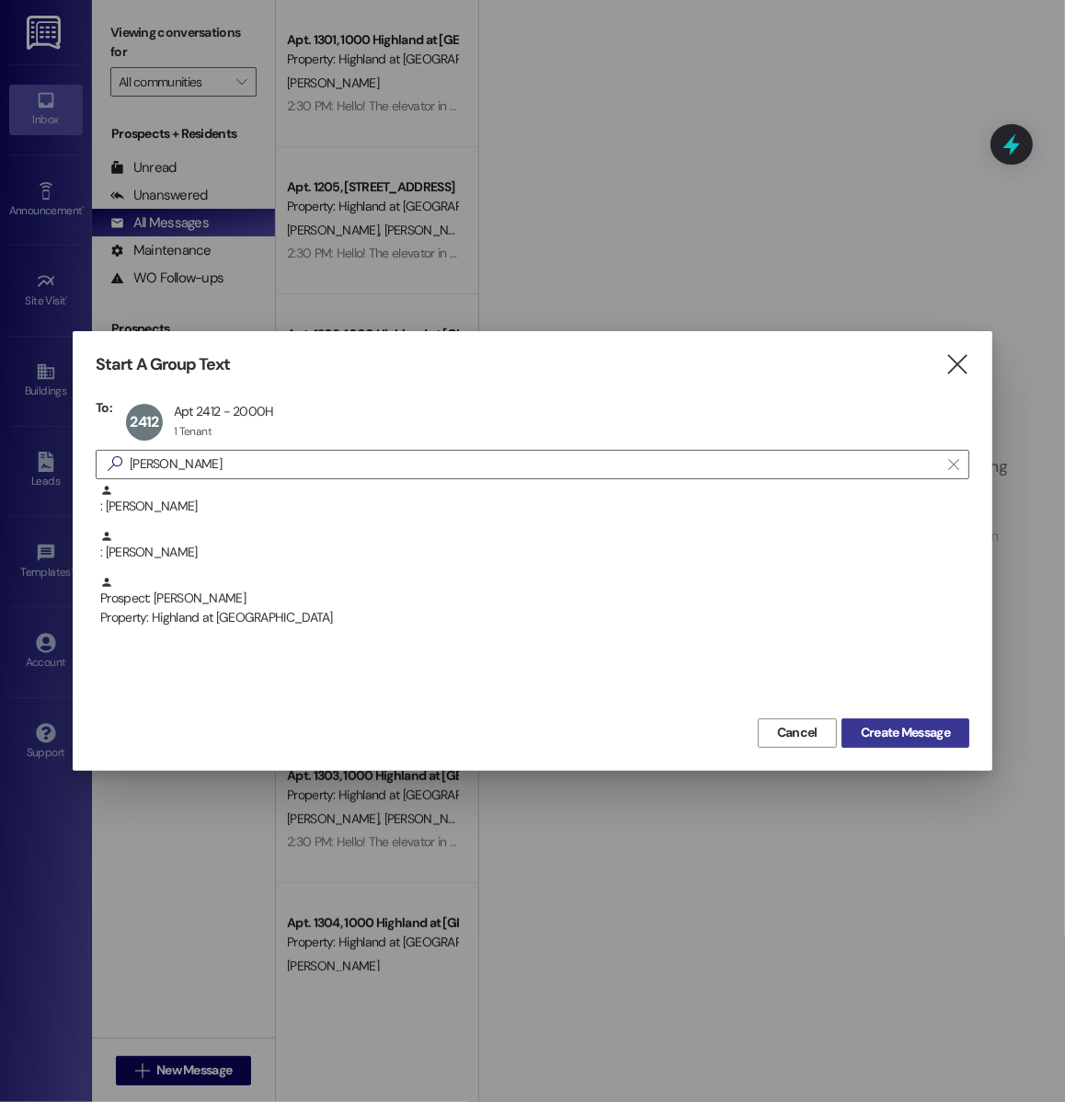
click at [884, 725] on span "Create Message" at bounding box center [905, 732] width 89 height 19
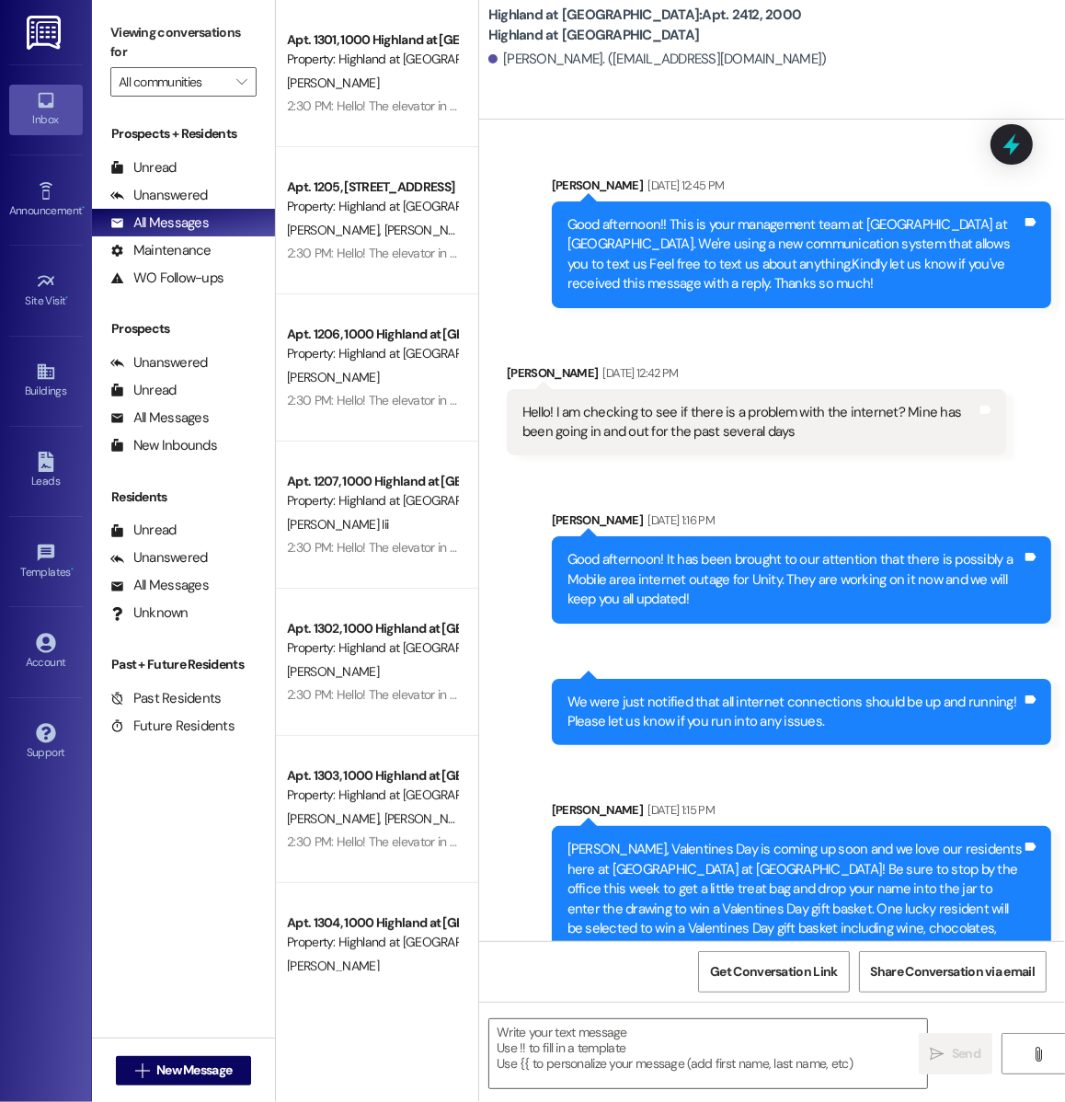
scroll to position [66911, 0]
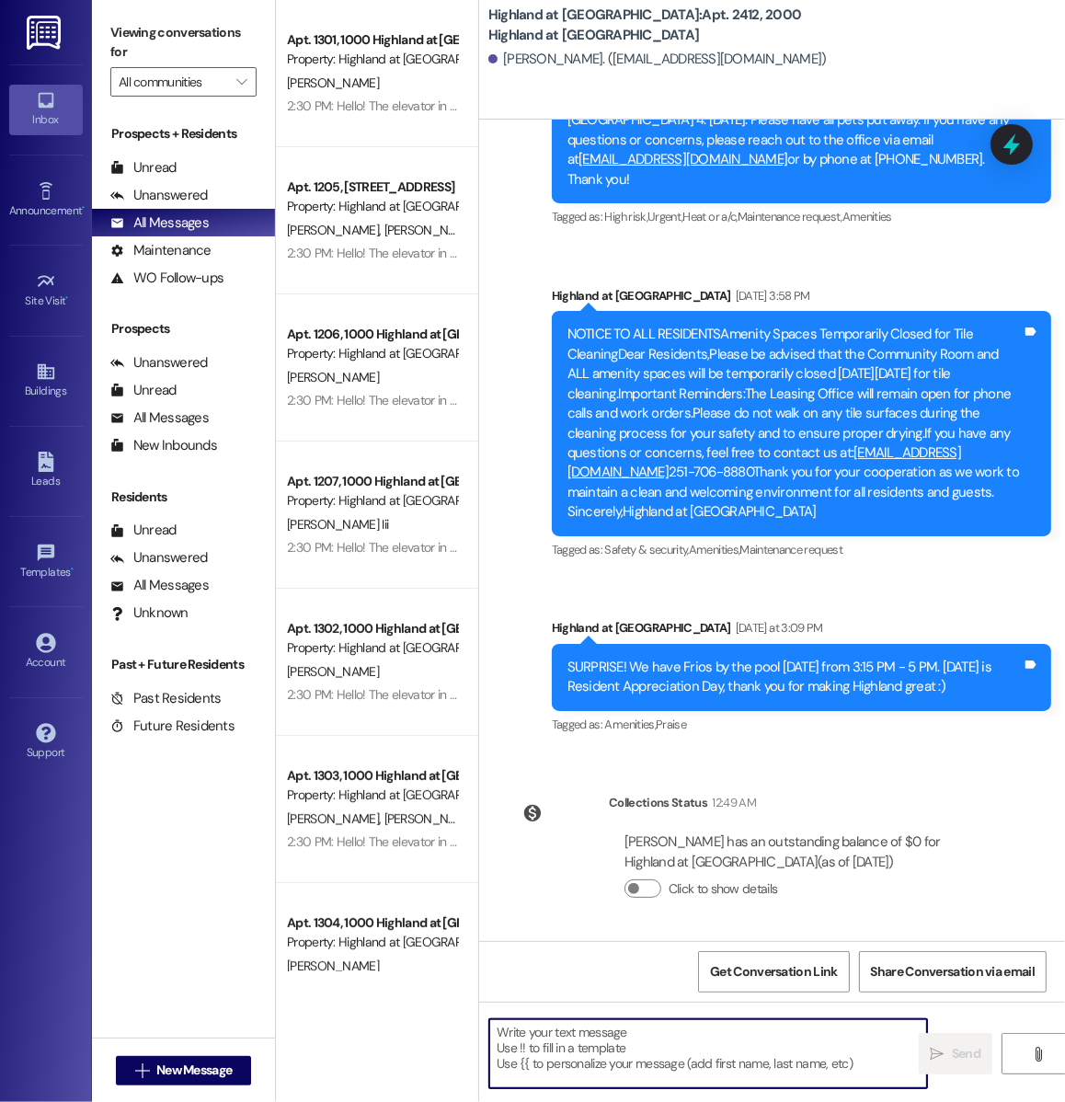
click at [617, 1073] on textarea at bounding box center [708, 1053] width 438 height 69
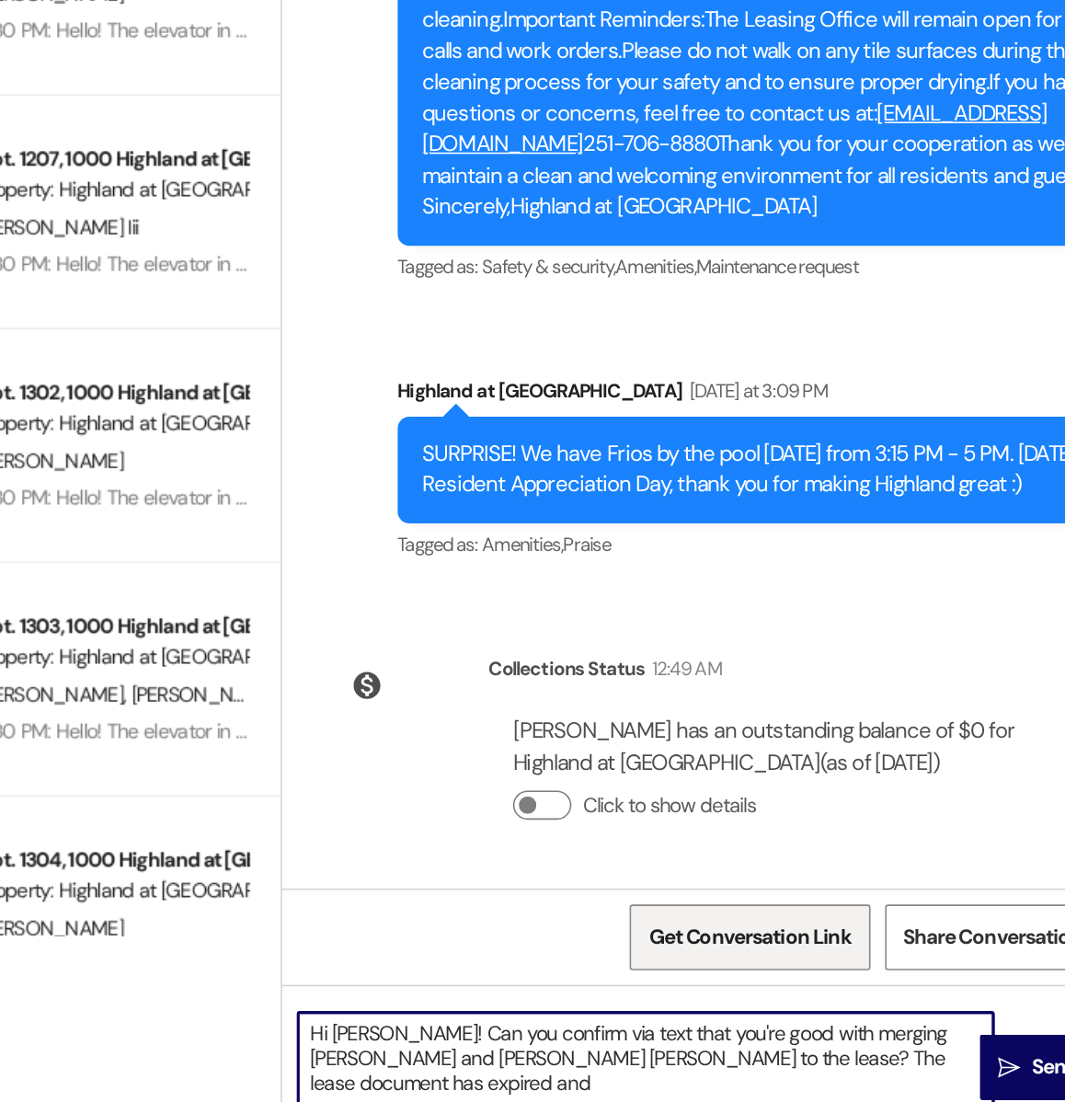
scroll to position [0, 0]
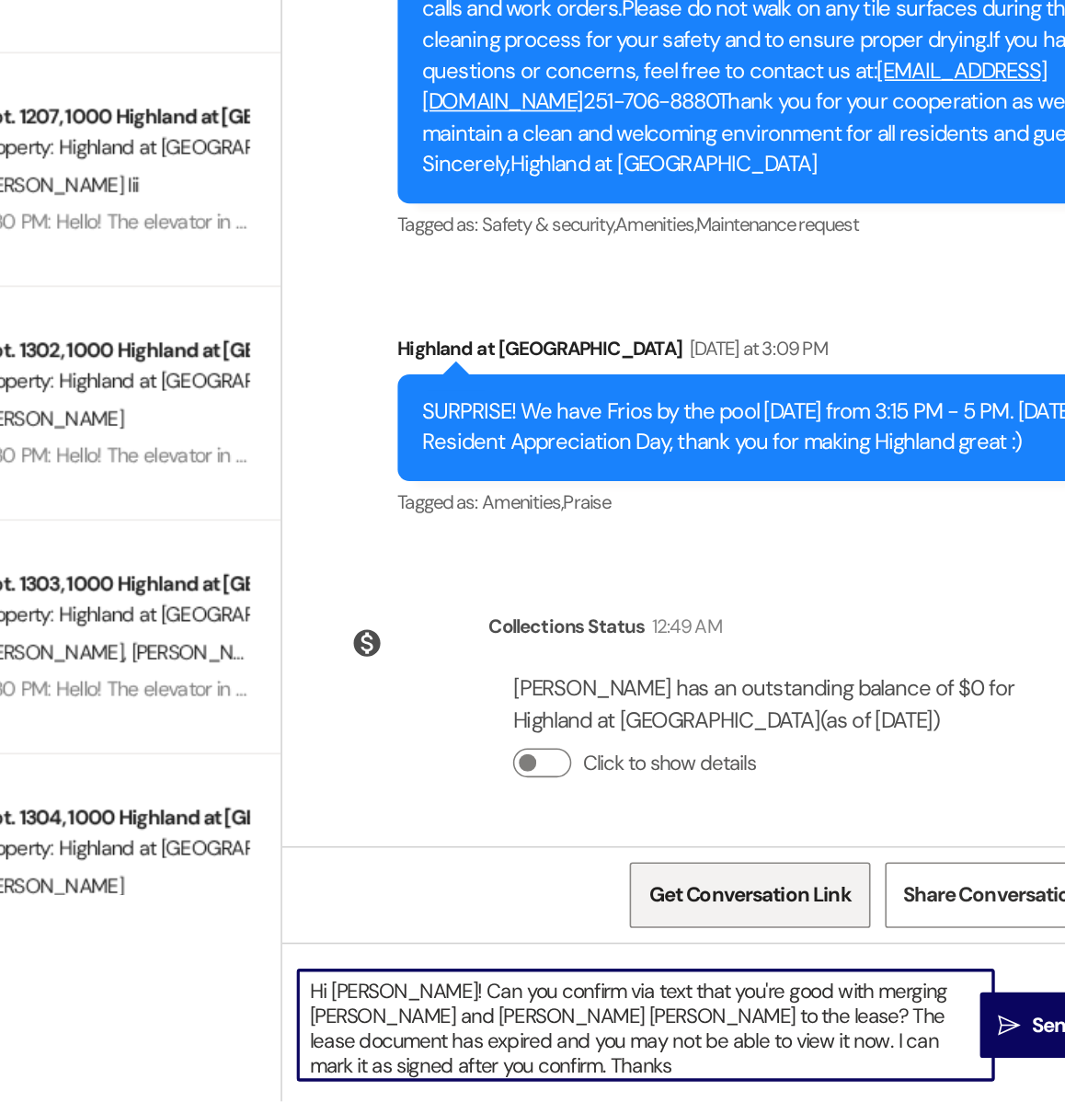
type textarea "Hi Elizabeth! Can you confirm via text that you're good with merging Benjamin H…"
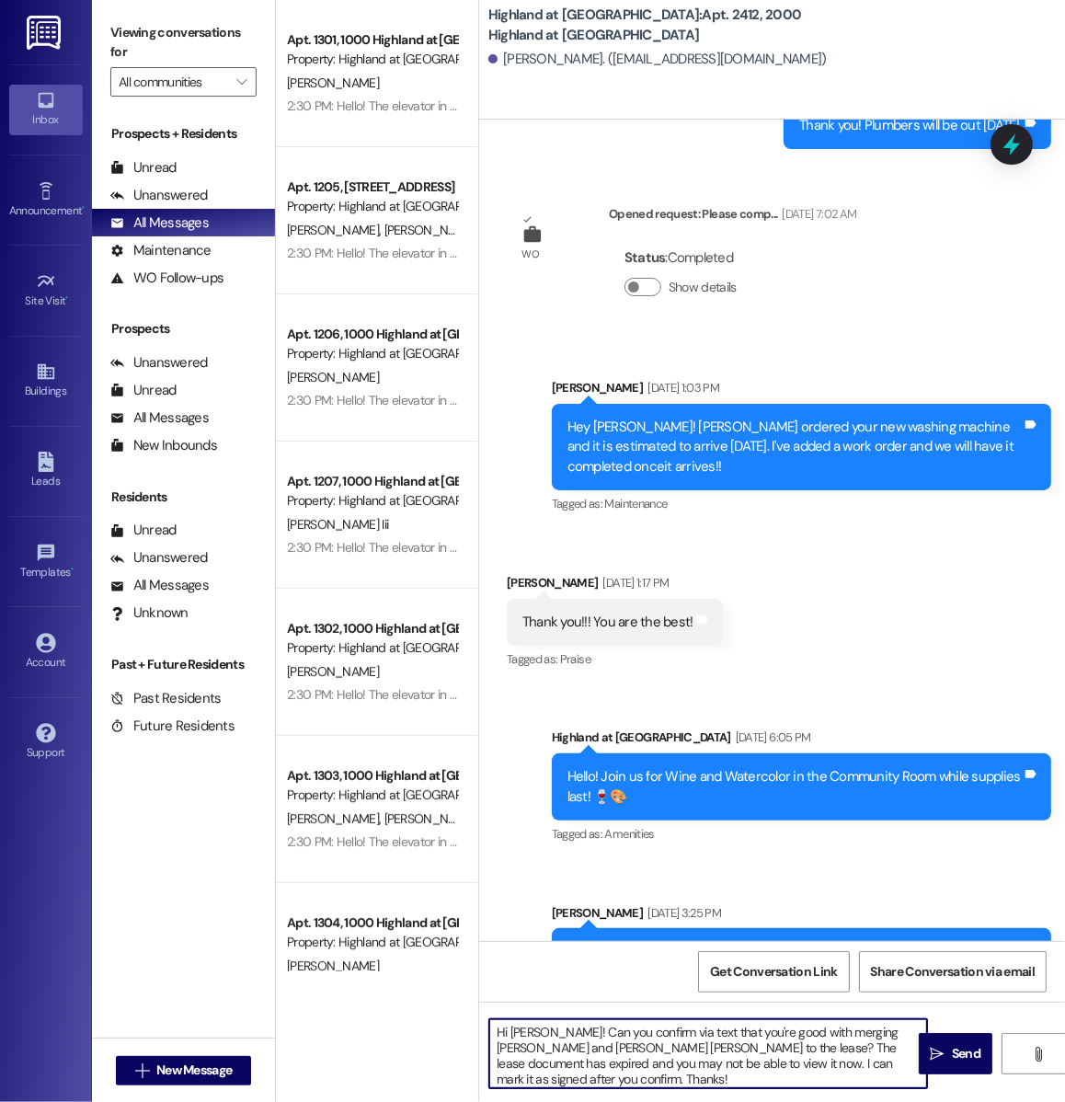
scroll to position [61981, 0]
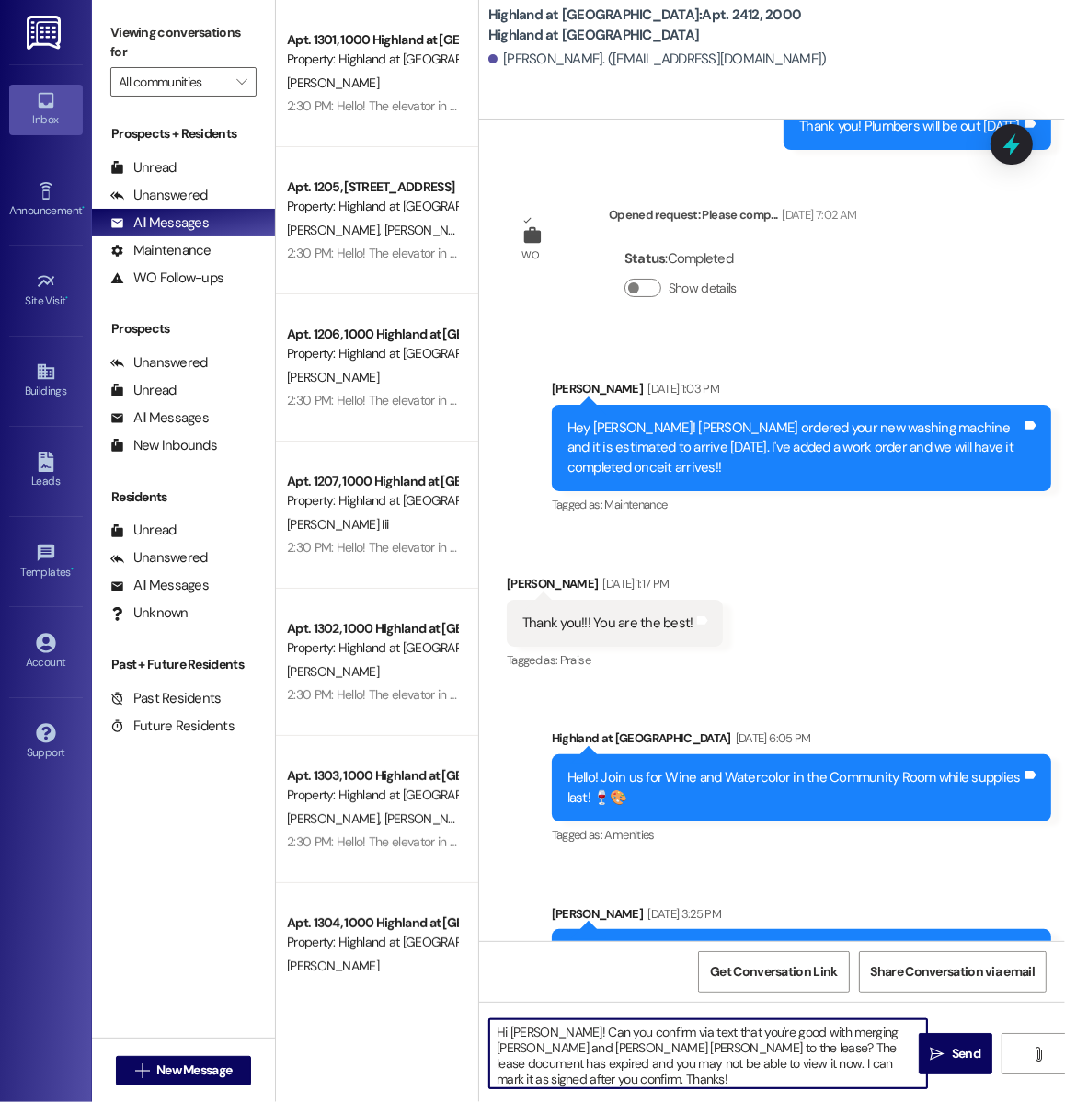
drag, startPoint x: 598, startPoint y: 1082, endPoint x: 485, endPoint y: 1014, distance: 132.0
click at [485, 1014] on div "Hi Elizabeth! Can you confirm via text that you're good with merging Benjamin H…" at bounding box center [772, 1070] width 586 height 138
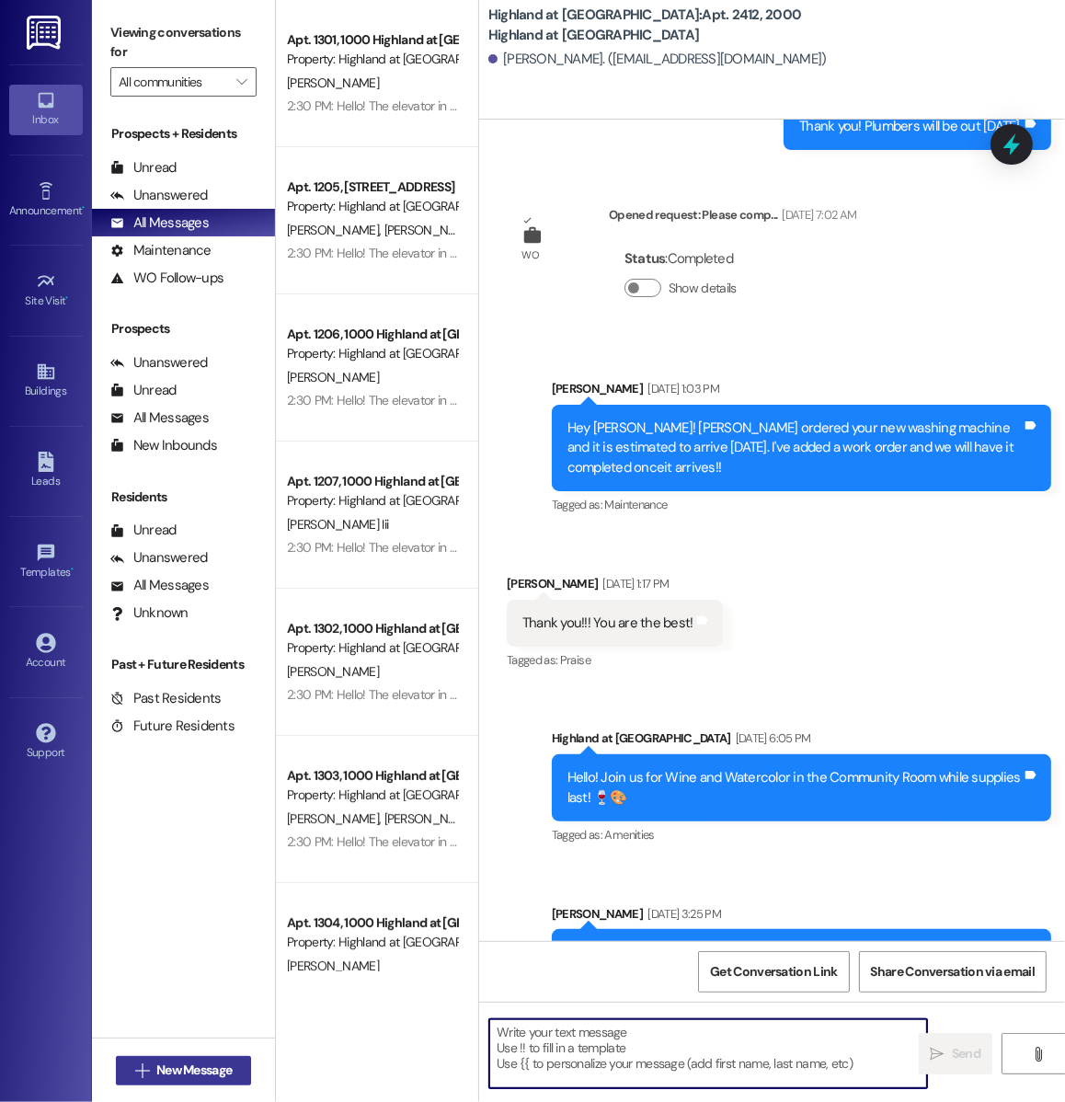
click at [223, 1057] on button " New Message" at bounding box center [184, 1070] width 136 height 29
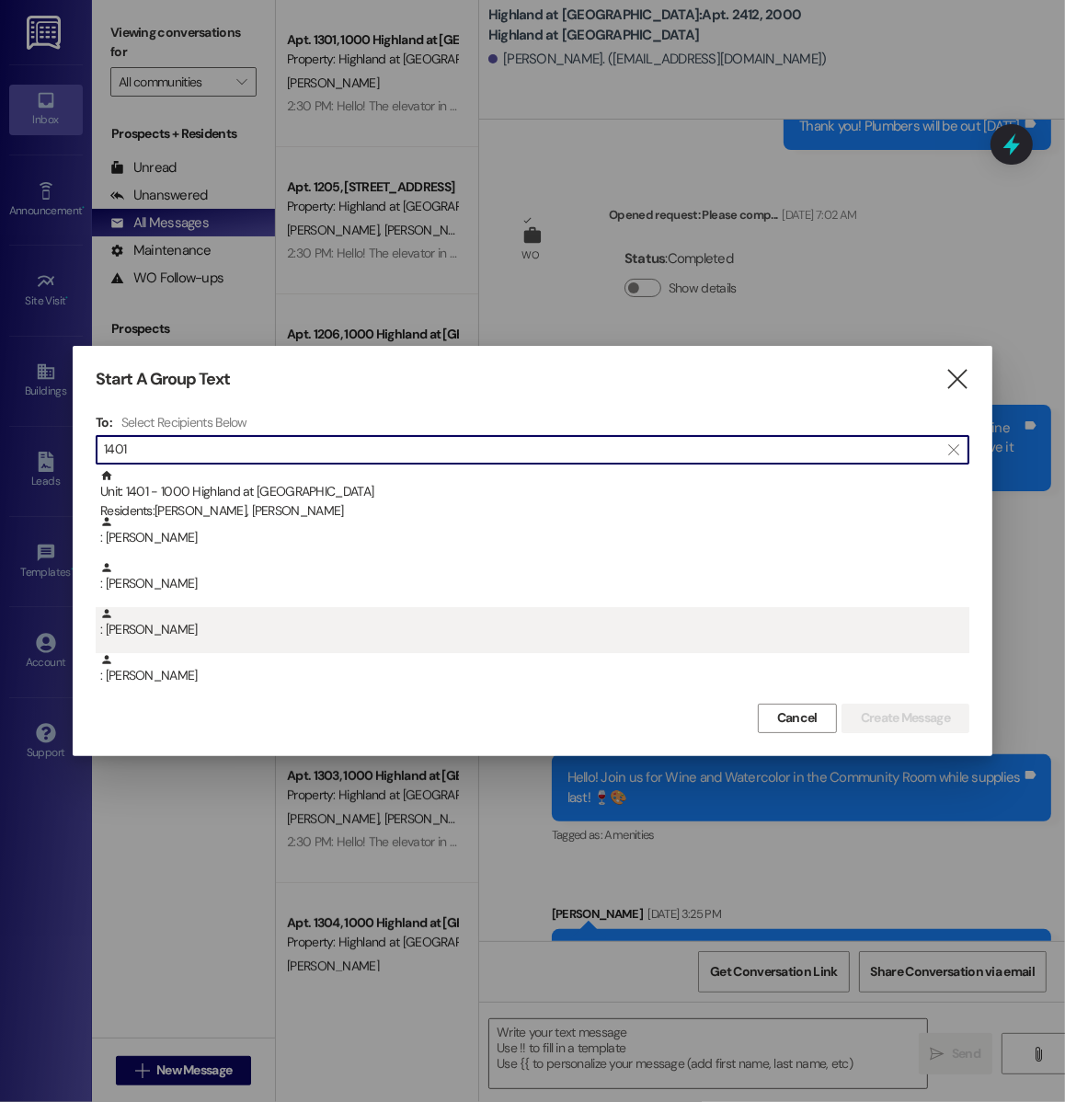
type input "1401"
click at [228, 645] on div ": Sarah Smith" at bounding box center [533, 630] width 874 height 46
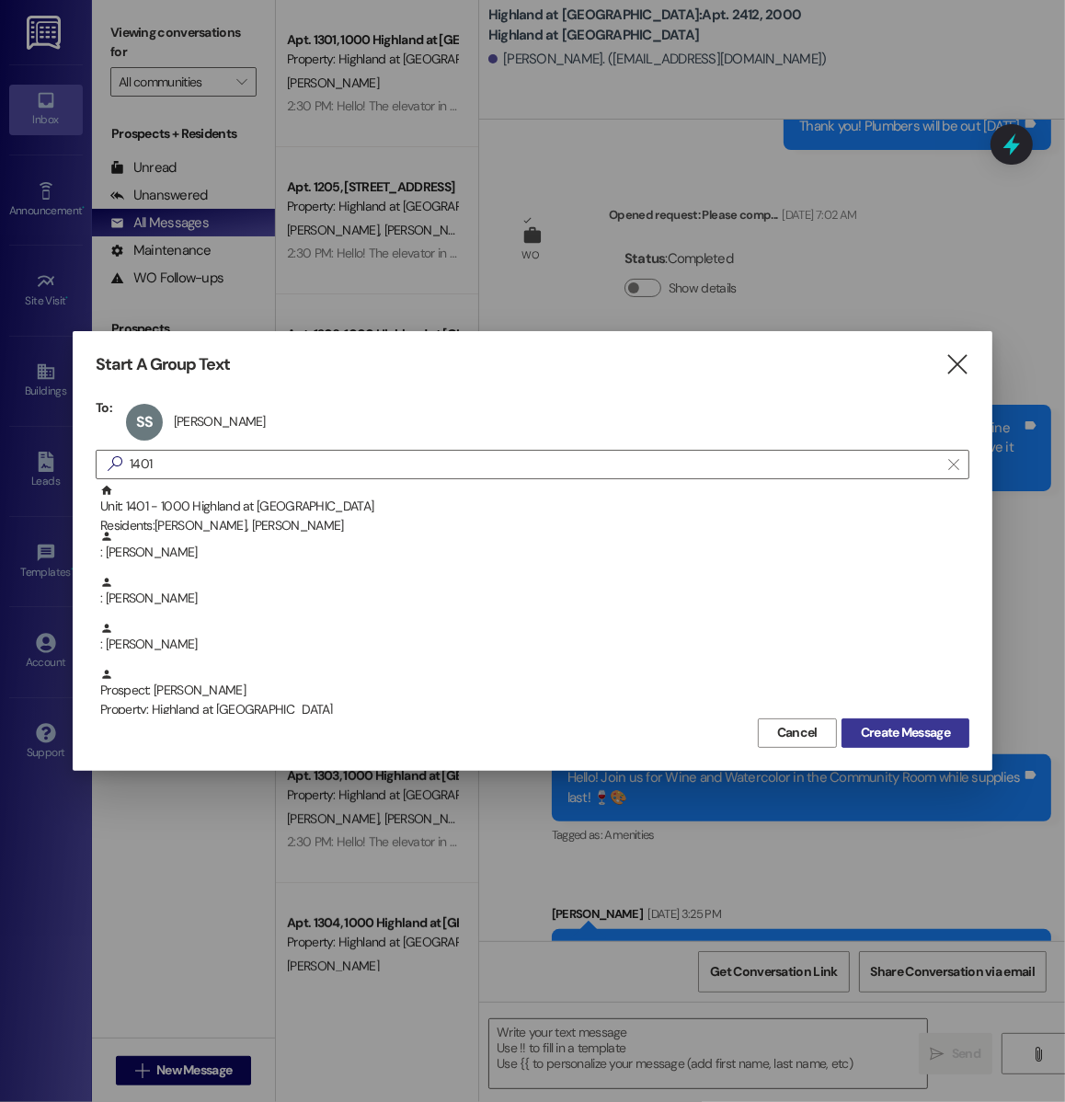
click at [902, 737] on span "Create Message" at bounding box center [905, 732] width 89 height 19
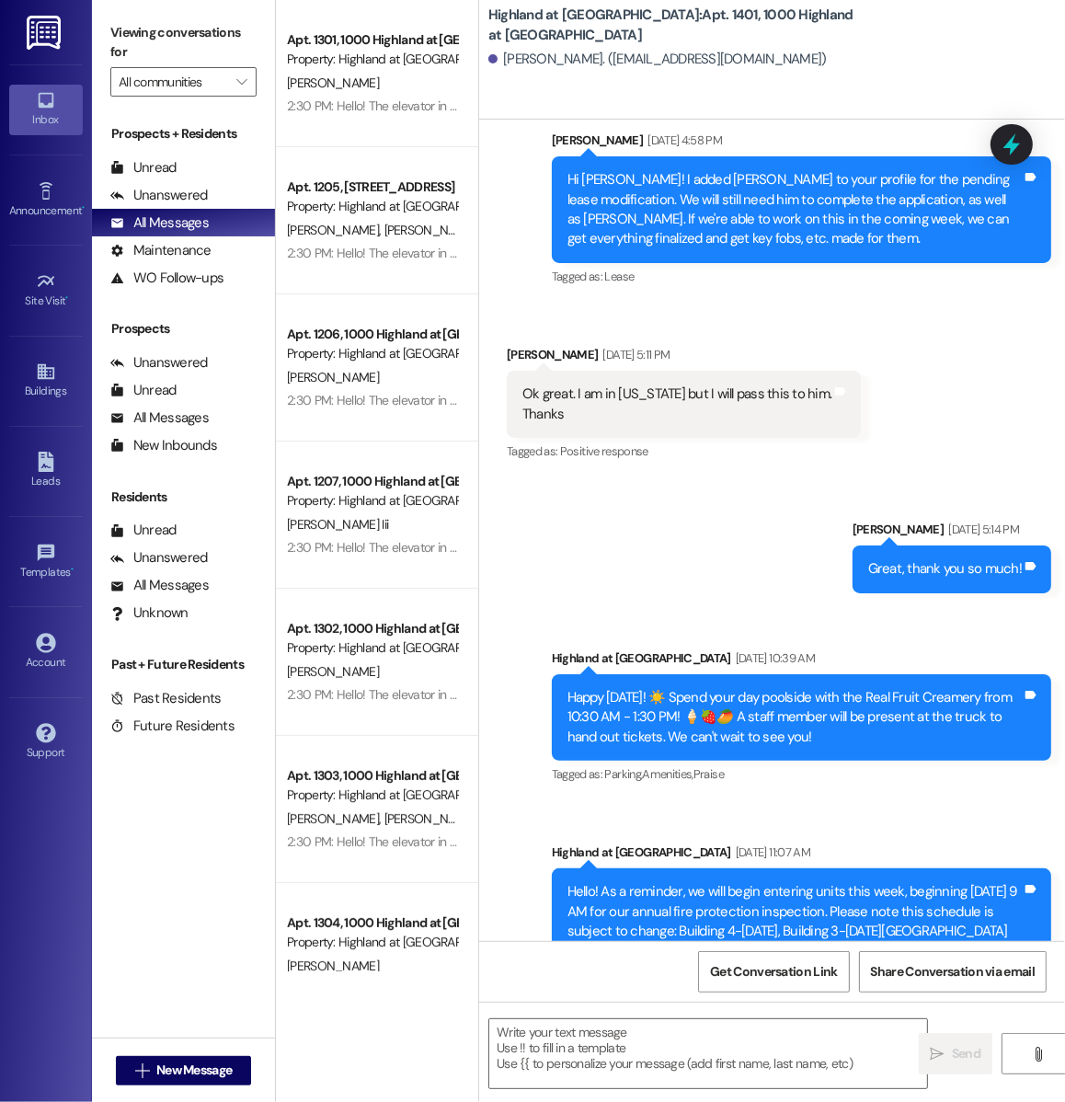
scroll to position [11410, 0]
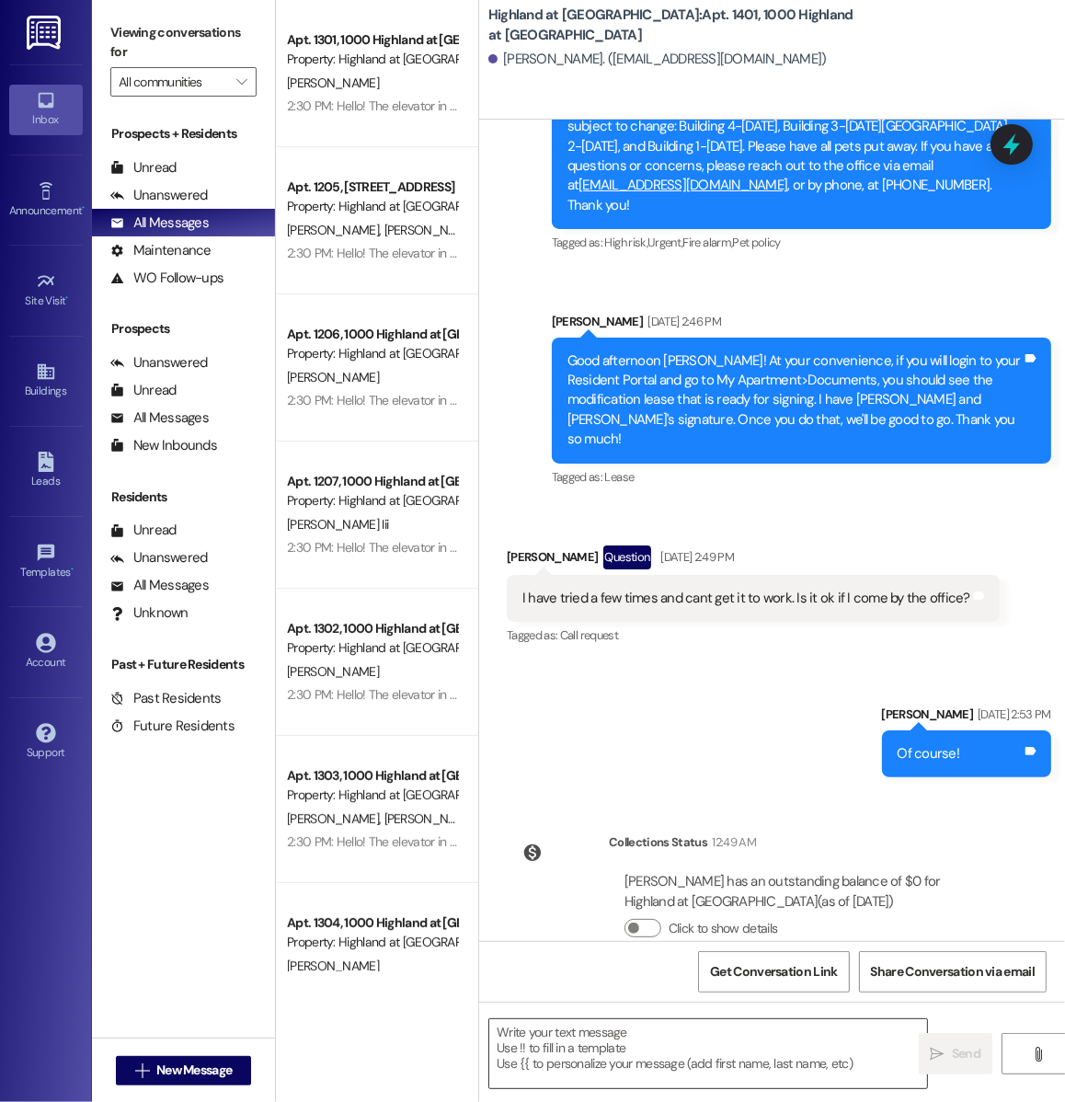
click at [559, 1053] on textarea at bounding box center [708, 1053] width 438 height 69
paste textarea "Hi Elizabeth! Can you confirm via text that you're good with merging Benjamin H…"
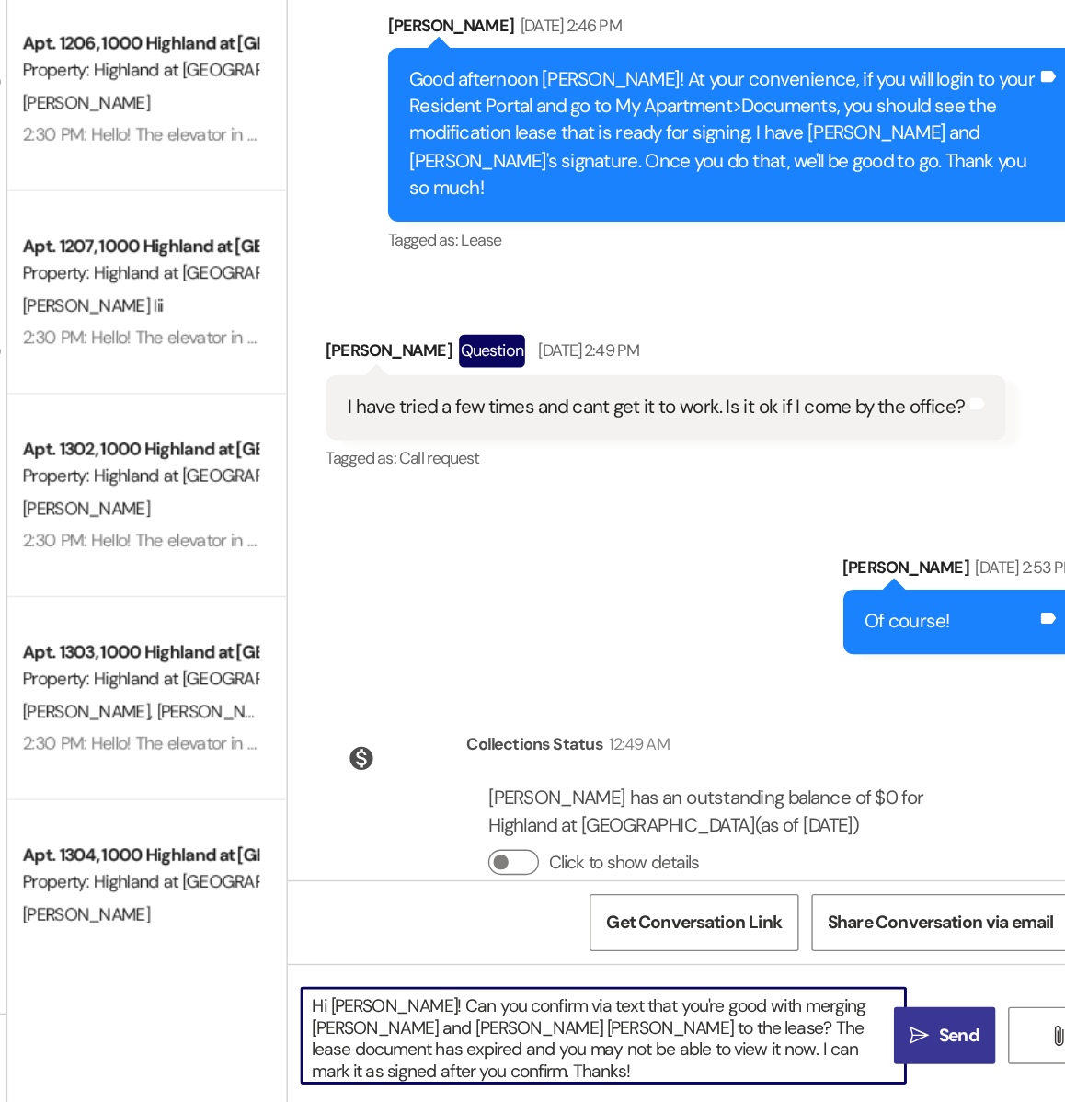
type textarea "Hi Elizabeth! Can you confirm via text that you're good with merging Benjamin H…"
click at [954, 1054] on span "Send" at bounding box center [966, 1053] width 29 height 19
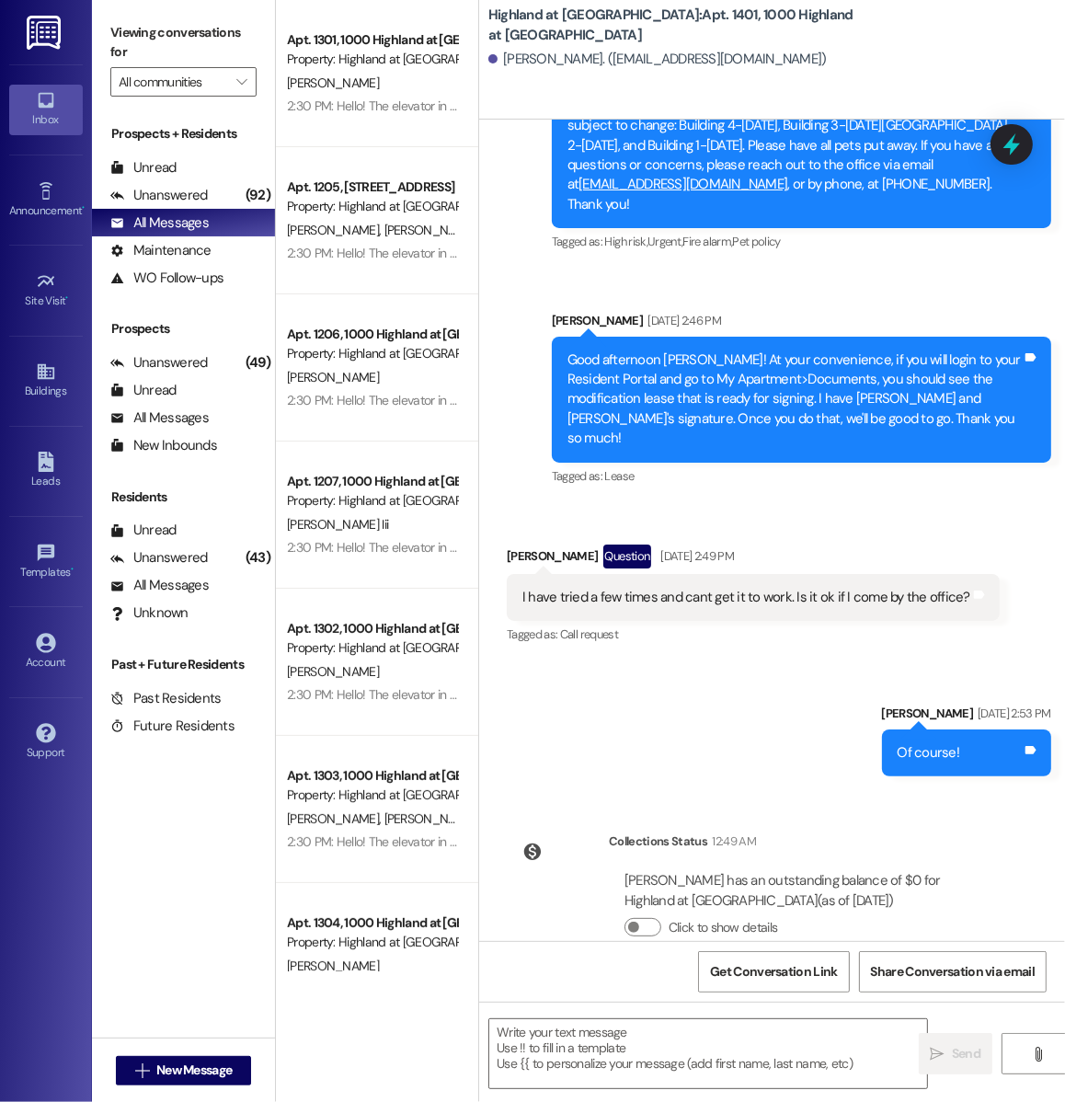
scroll to position [11598, 0]
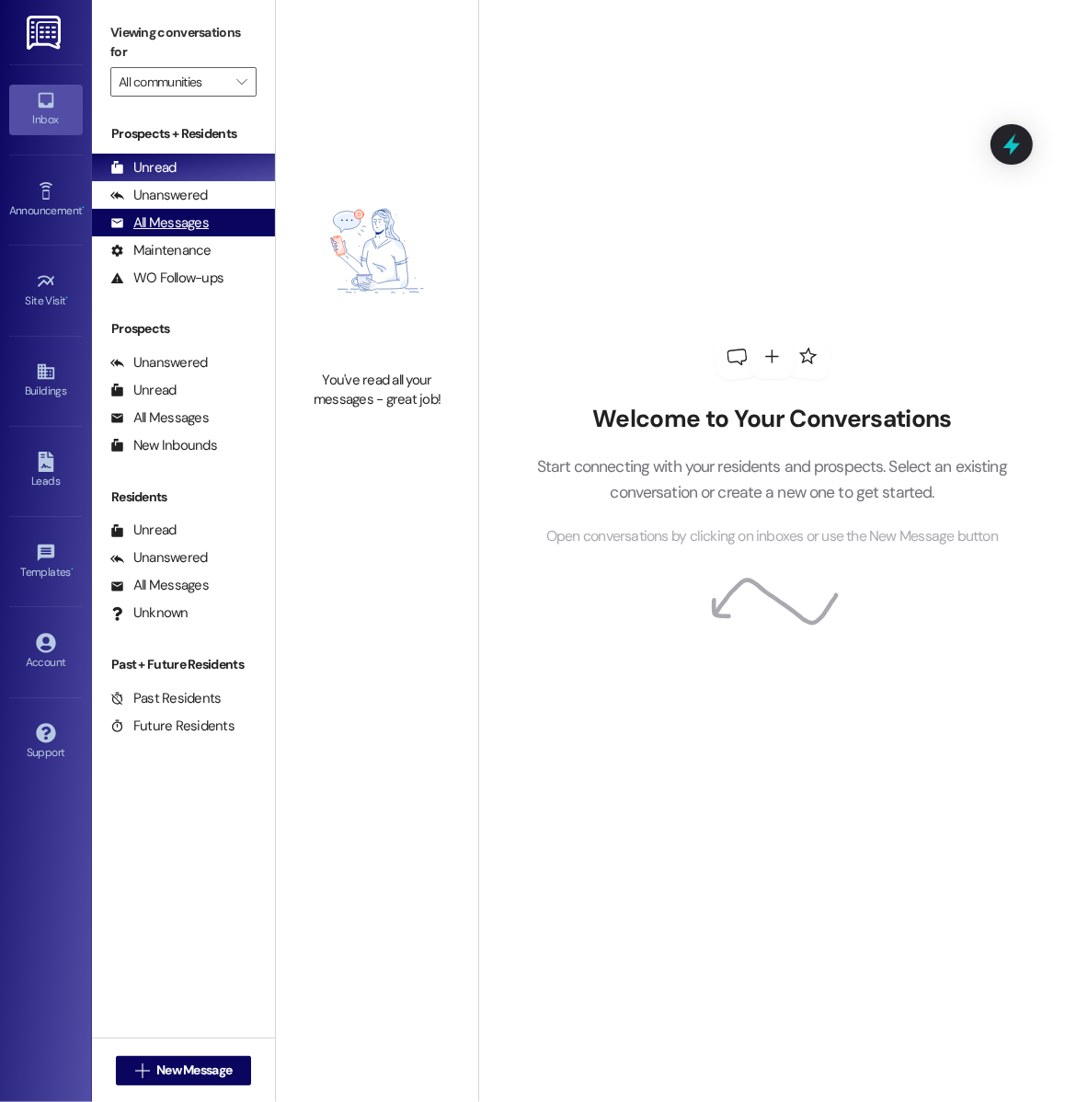
click at [194, 214] on div "All Messages" at bounding box center [159, 222] width 98 height 19
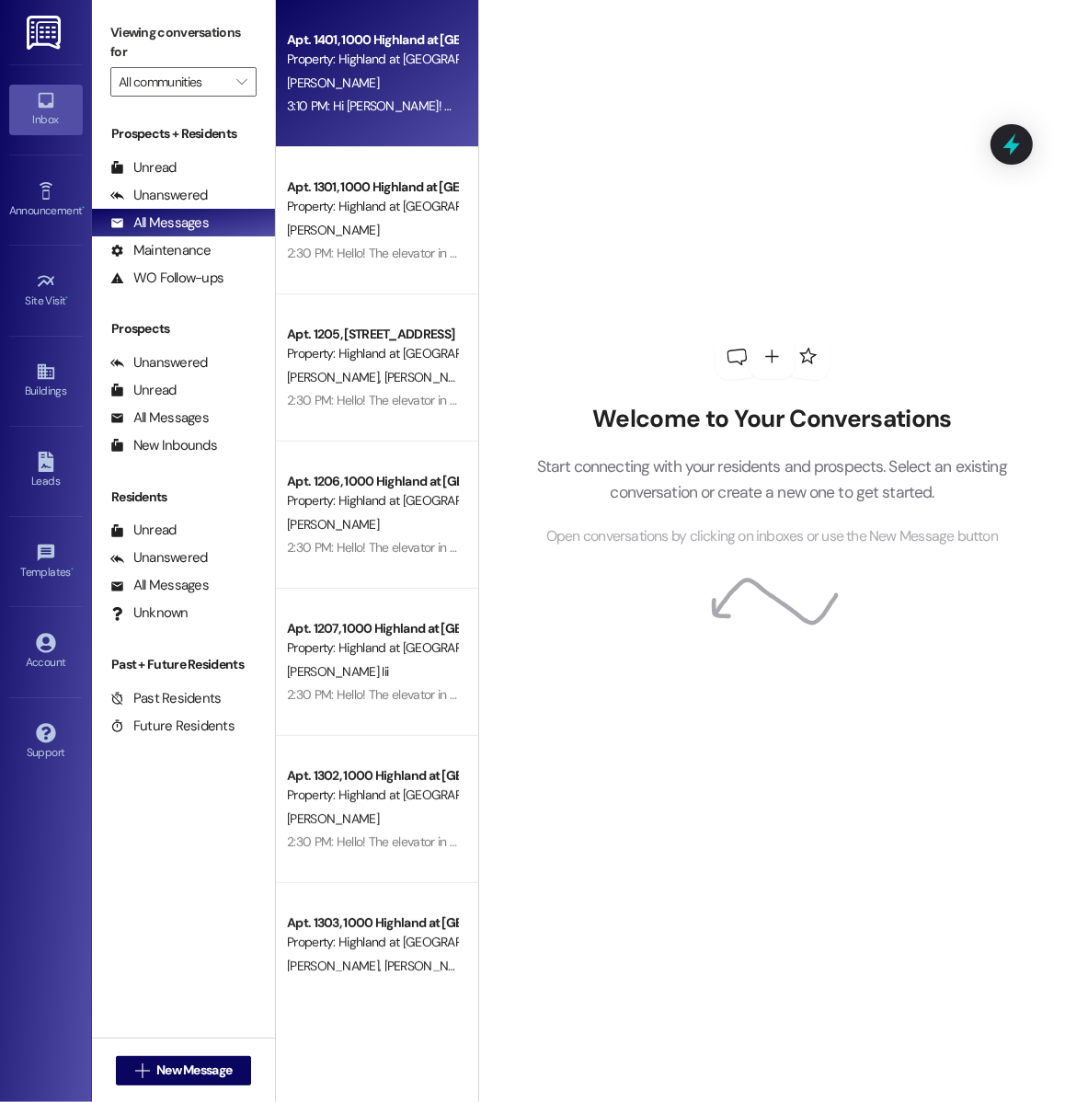
click at [429, 66] on div "Property: Highland at [GEOGRAPHIC_DATA]" at bounding box center [372, 59] width 170 height 19
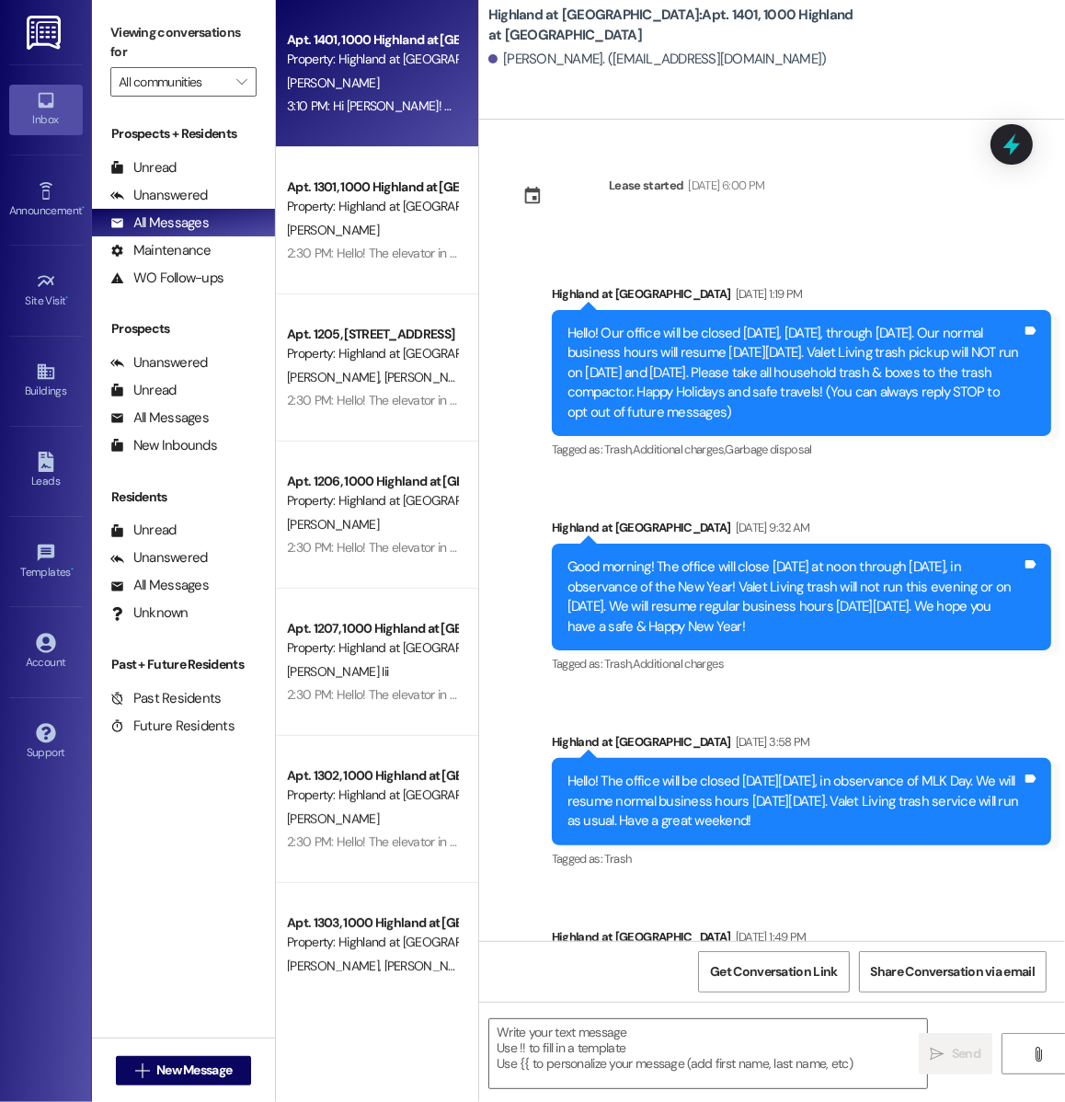
scroll to position [11624, 0]
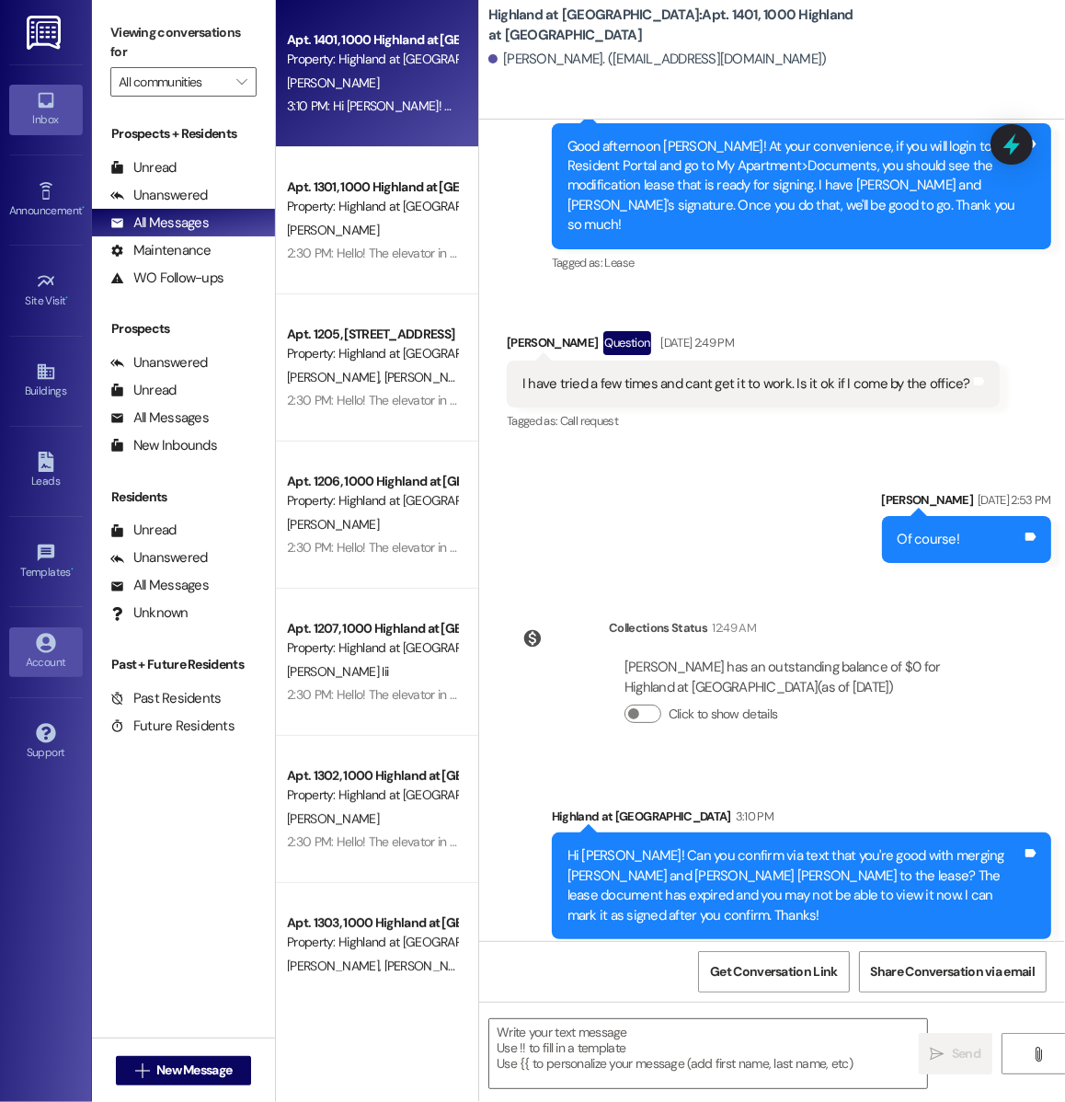
click at [27, 653] on div "Account" at bounding box center [46, 662] width 92 height 18
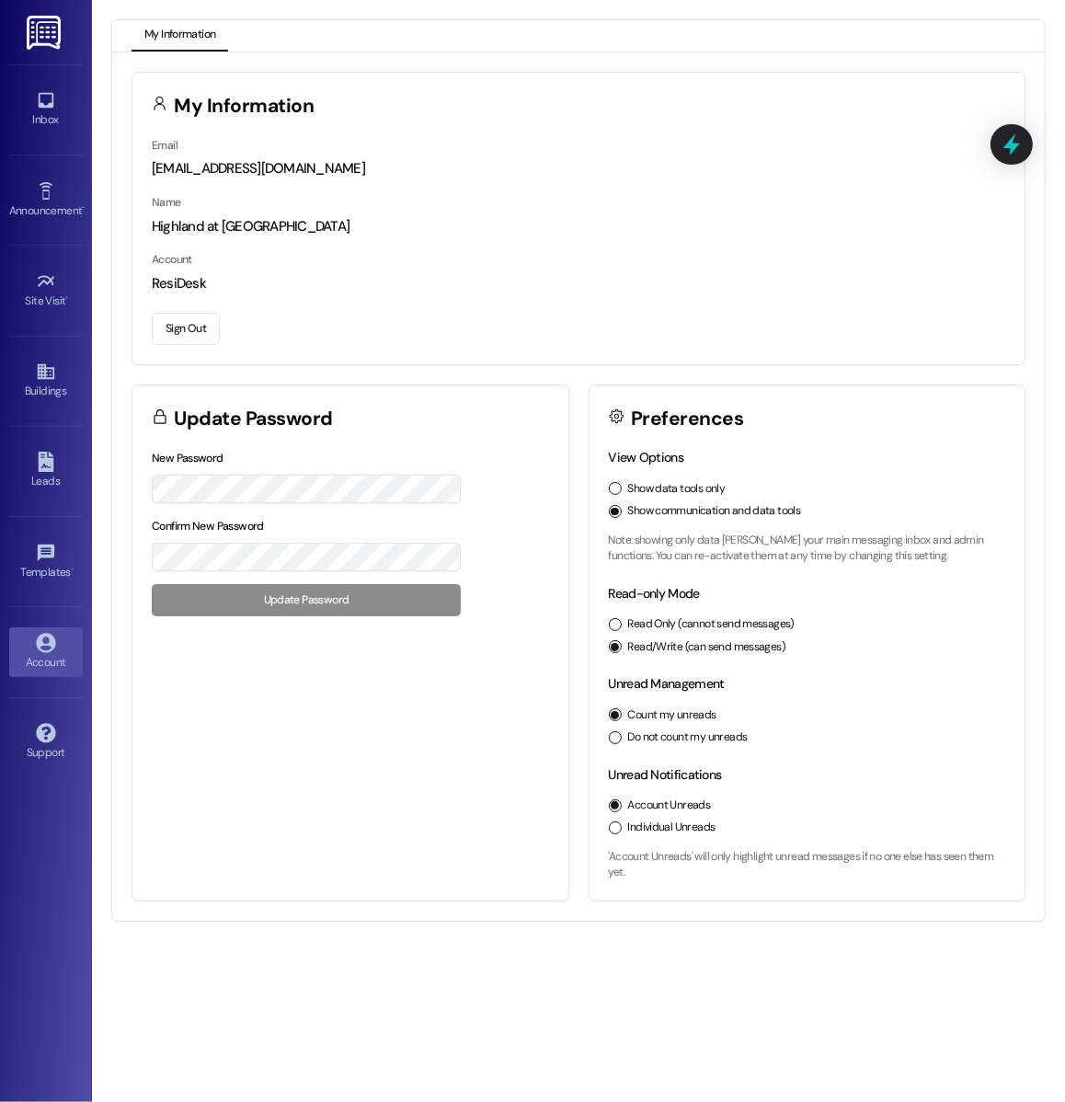
click at [187, 326] on button "Sign Out" at bounding box center [186, 329] width 68 height 32
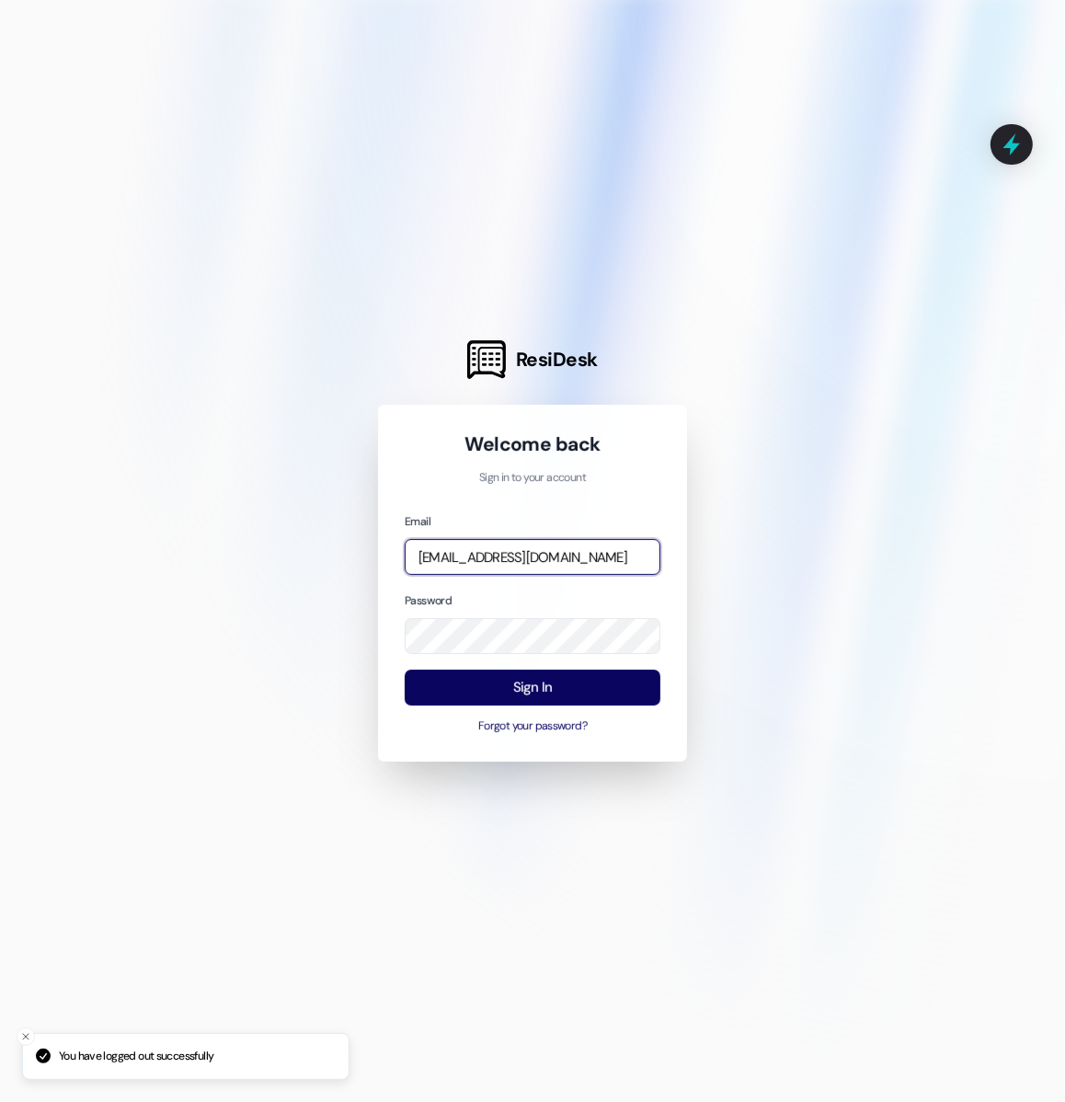
click at [542, 557] on input "[EMAIL_ADDRESS][DOMAIN_NAME]" at bounding box center [533, 557] width 256 height 36
type input "hope.mann@highlandatspringhill.com"
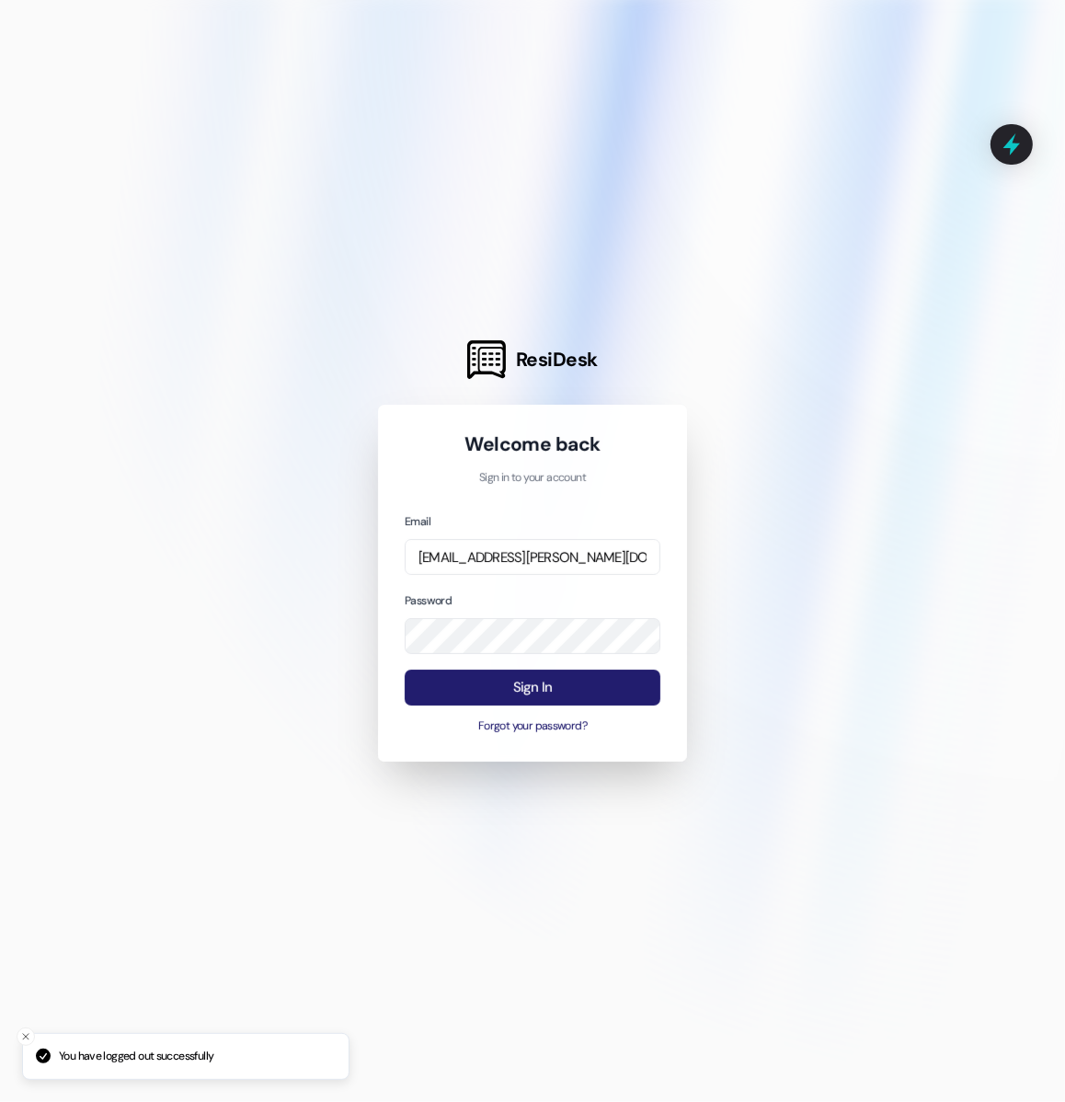
click at [499, 689] on button "Sign In" at bounding box center [533, 687] width 256 height 36
